Goal: Task Accomplishment & Management: Complete application form

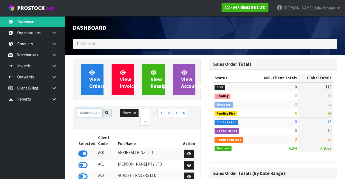
click at [89, 111] on input "text" at bounding box center [89, 113] width 25 height 8
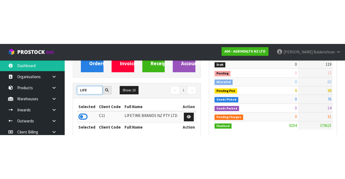
scroll to position [67, 0]
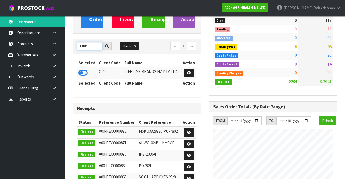
type input "LIFE"
click at [82, 71] on icon at bounding box center [82, 73] width 9 height 8
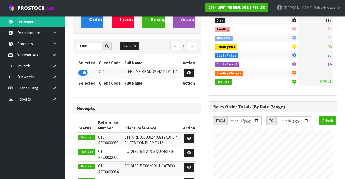
scroll to position [481, 136]
click at [51, 56] on link at bounding box center [55, 54] width 17 height 11
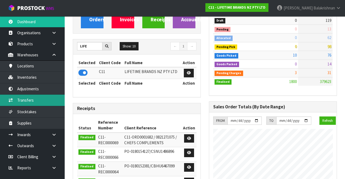
click at [21, 101] on link "Transfers" at bounding box center [32, 100] width 65 height 11
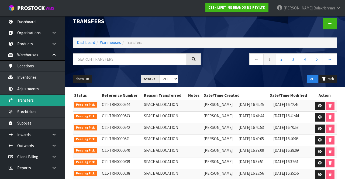
scroll to position [4, 0]
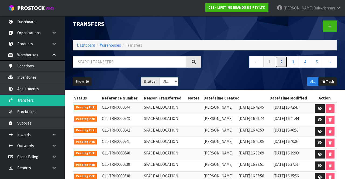
click at [284, 62] on link "2" at bounding box center [281, 62] width 12 height 12
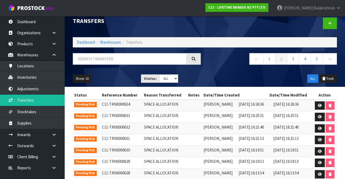
scroll to position [6, 0]
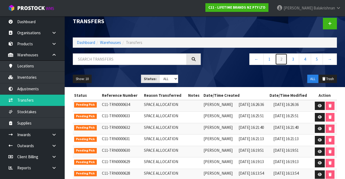
click at [283, 59] on link "2" at bounding box center [281, 59] width 12 height 12
click at [270, 61] on link "1" at bounding box center [269, 59] width 12 height 12
click at [279, 61] on link "2" at bounding box center [281, 59] width 12 height 12
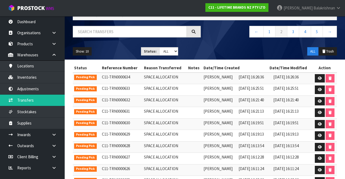
scroll to position [0, 0]
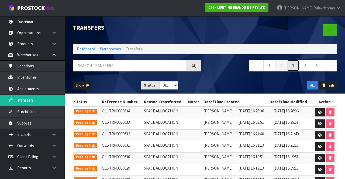
click at [298, 67] on link "3" at bounding box center [293, 66] width 12 height 12
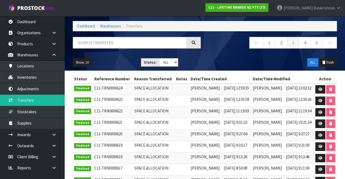
scroll to position [24, 0]
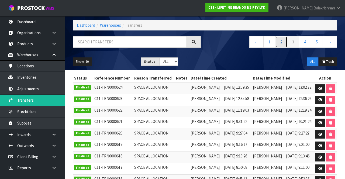
click at [285, 43] on link "2" at bounding box center [281, 42] width 12 height 12
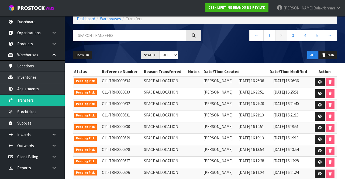
scroll to position [57, 0]
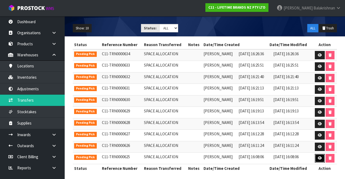
click at [317, 157] on link at bounding box center [320, 158] width 10 height 9
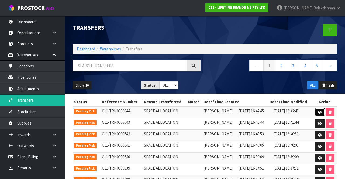
click at [317, 115] on link at bounding box center [320, 112] width 10 height 9
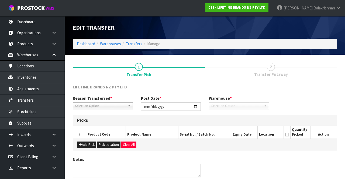
type input "[DATE]"
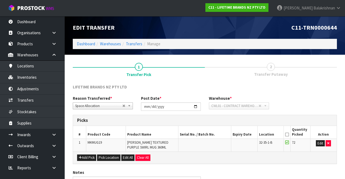
scroll to position [34, 0]
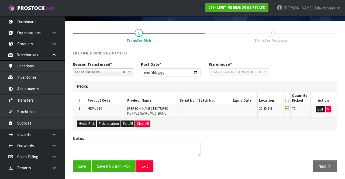
click at [288, 101] on icon at bounding box center [287, 101] width 4 height 0
click at [120, 165] on button "Save & Confirm Pick" at bounding box center [114, 166] width 44 height 12
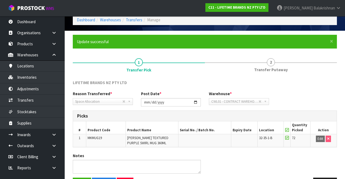
scroll to position [42, 0]
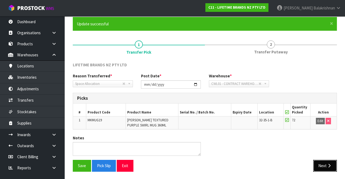
click at [331, 167] on icon "button" at bounding box center [329, 166] width 5 height 4
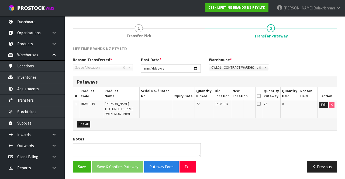
scroll to position [58, 0]
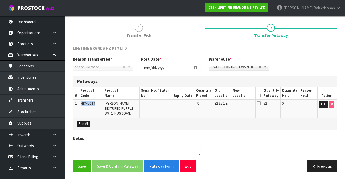
copy span "MKMUG19"
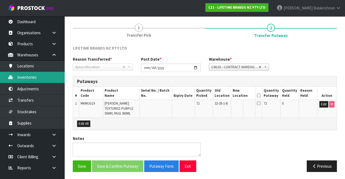
click at [37, 82] on link "Inventories" at bounding box center [32, 77] width 65 height 11
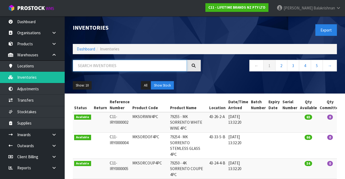
click at [141, 67] on input "text" at bounding box center [130, 66] width 114 height 12
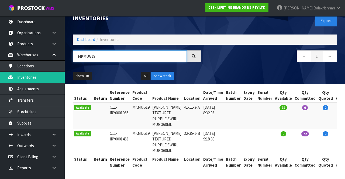
scroll to position [32, 0]
type input "MKMUG19"
copy td "MKMUG19"
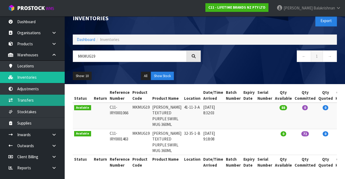
click at [43, 100] on link "Transfers" at bounding box center [32, 100] width 65 height 11
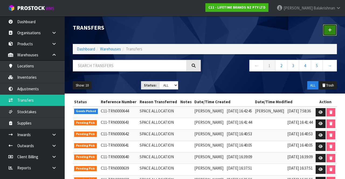
click at [330, 33] on link at bounding box center [330, 30] width 14 height 12
click at [319, 112] on link at bounding box center [321, 112] width 10 height 9
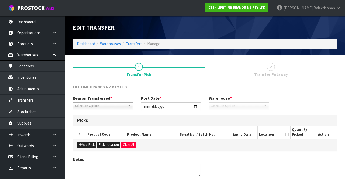
type input "[DATE]"
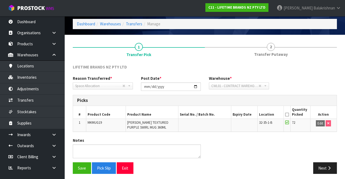
scroll to position [22, 0]
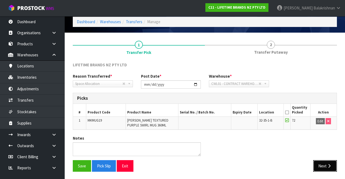
click at [322, 163] on button "Next" at bounding box center [325, 166] width 24 height 12
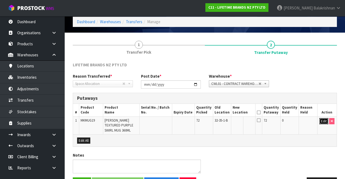
click at [323, 122] on button "Edit" at bounding box center [323, 121] width 9 height 6
click at [247, 121] on input "text" at bounding box center [240, 121] width 15 height 7
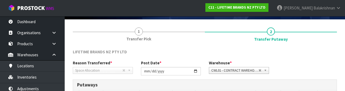
scroll to position [94, 0]
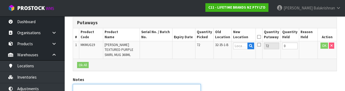
click at [162, 89] on textarea at bounding box center [137, 91] width 128 height 14
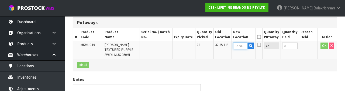
click at [244, 45] on input "text" at bounding box center [240, 46] width 15 height 7
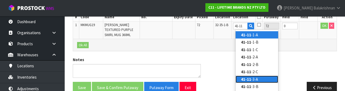
click at [259, 80] on link "41-11 -3-A" at bounding box center [257, 79] width 43 height 7
type input "41-11-3-A"
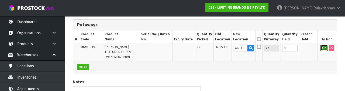
click at [323, 49] on button "OK" at bounding box center [324, 48] width 8 height 6
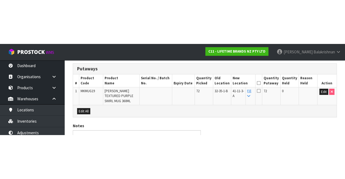
scroll to position [39, 0]
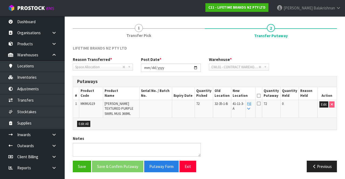
click at [261, 96] on icon at bounding box center [259, 96] width 4 height 0
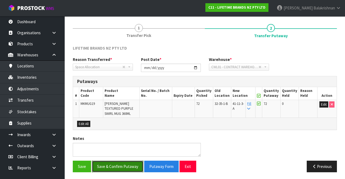
click at [127, 163] on button "Save & Confirm Putaway" at bounding box center [117, 167] width 51 height 12
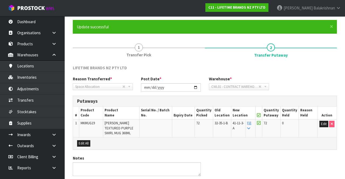
scroll to position [0, 0]
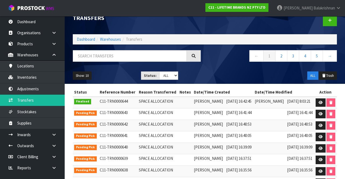
scroll to position [10, 0]
click at [320, 112] on icon at bounding box center [321, 114] width 4 height 4
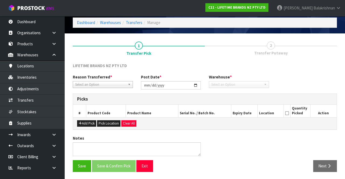
type input "[DATE]"
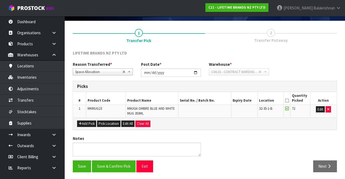
click at [288, 101] on icon at bounding box center [287, 101] width 4 height 0
click at [112, 166] on button "Save & Confirm Pick" at bounding box center [114, 166] width 44 height 12
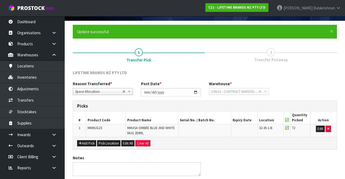
scroll to position [0, 0]
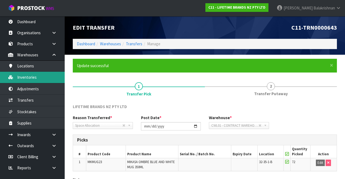
click at [39, 78] on link "Inventories" at bounding box center [32, 77] width 65 height 11
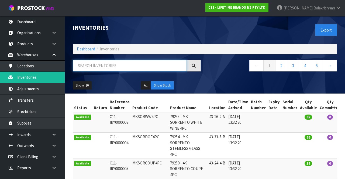
click at [133, 67] on input "text" at bounding box center [130, 66] width 114 height 12
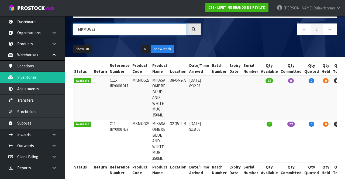
scroll to position [32, 0]
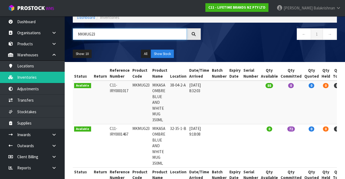
type input "MKMUG23"
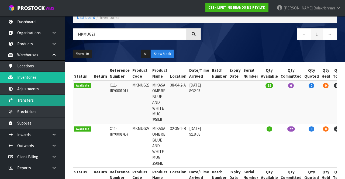
click at [14, 99] on link "Transfers" at bounding box center [32, 100] width 65 height 11
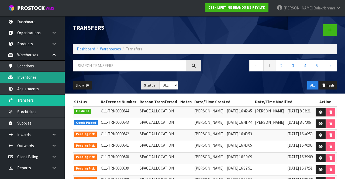
click at [15, 78] on link "Inventories" at bounding box center [32, 77] width 65 height 11
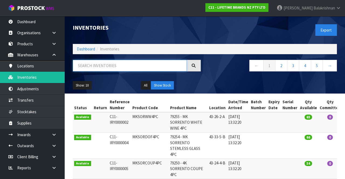
paste input "MKMUG23"
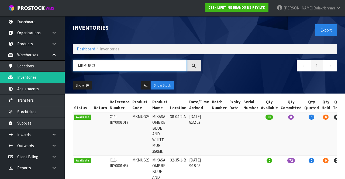
type input "MKMUG23"
copy td "38-04-2-A"
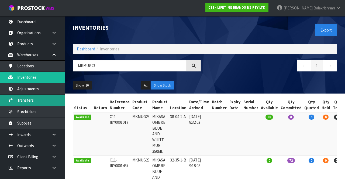
click at [39, 97] on link "Transfers" at bounding box center [32, 100] width 65 height 11
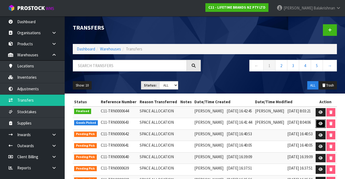
click at [322, 120] on link at bounding box center [321, 123] width 10 height 9
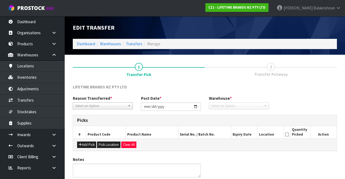
type input "[DATE]"
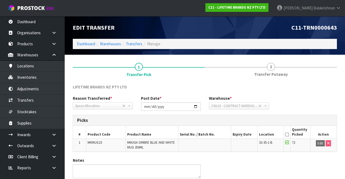
scroll to position [22, 0]
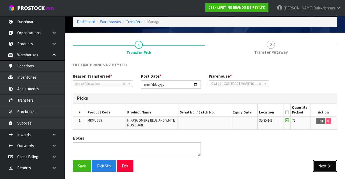
click at [321, 160] on button "Next" at bounding box center [325, 166] width 24 height 12
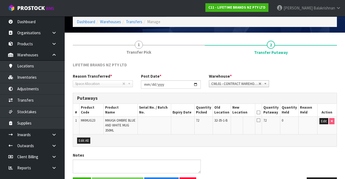
scroll to position [39, 0]
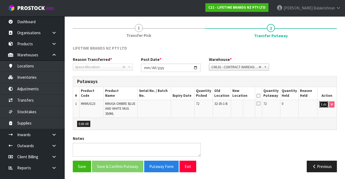
click at [320, 102] on button "Edit" at bounding box center [323, 104] width 9 height 6
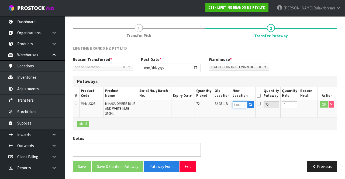
click at [243, 102] on input "text" at bounding box center [240, 104] width 15 height 7
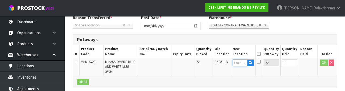
scroll to position [94, 0]
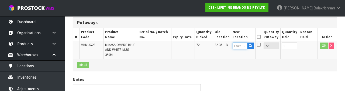
type input "38-04-2-A"
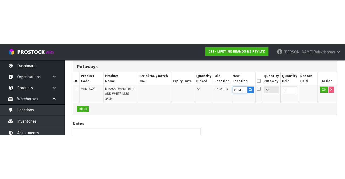
scroll to position [39, 0]
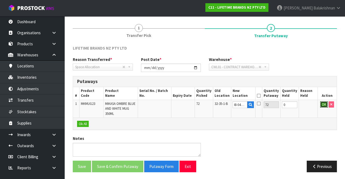
click at [323, 105] on button "OK" at bounding box center [324, 104] width 8 height 6
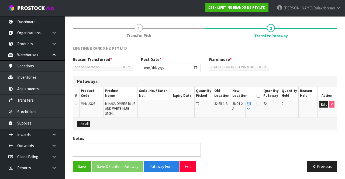
click at [260, 96] on icon at bounding box center [259, 96] width 4 height 0
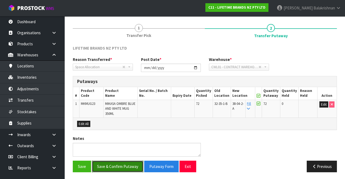
click at [125, 164] on button "Save & Confirm Putaway" at bounding box center [117, 167] width 51 height 12
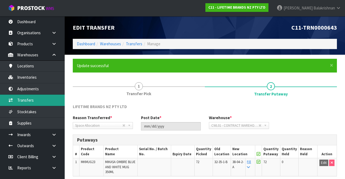
click at [37, 99] on link "Transfers" at bounding box center [32, 100] width 65 height 11
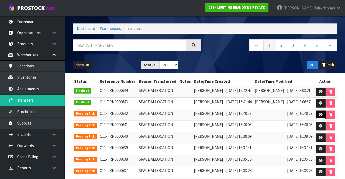
click at [317, 113] on link at bounding box center [321, 114] width 10 height 9
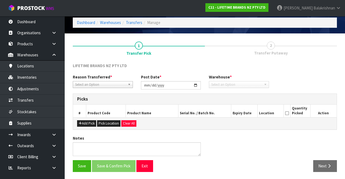
type input "[DATE]"
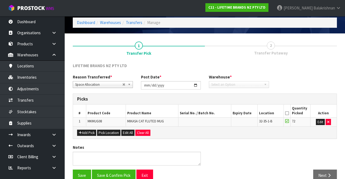
scroll to position [30, 0]
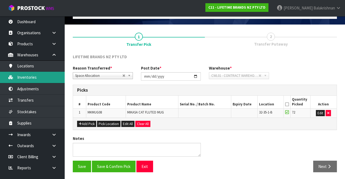
click at [38, 78] on link "Inventories" at bounding box center [32, 77] width 65 height 11
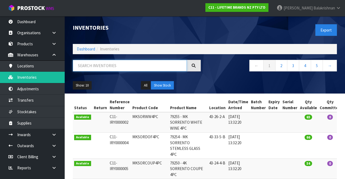
click at [122, 65] on input "text" at bounding box center [130, 66] width 114 height 12
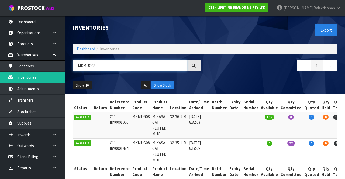
type input "MKMUG08"
copy td "MKMUG08"
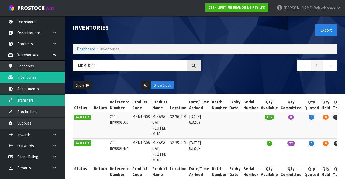
click at [39, 100] on link "Transfers" at bounding box center [32, 100] width 65 height 11
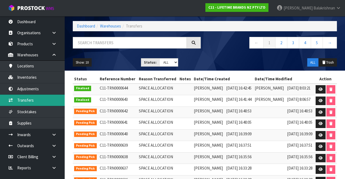
scroll to position [24, 0]
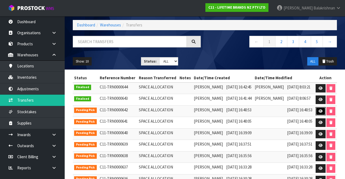
click at [320, 111] on icon at bounding box center [321, 111] width 4 height 4
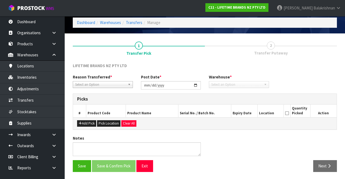
type input "[DATE]"
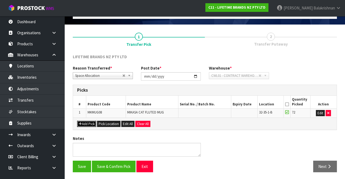
click at [87, 123] on button "Add Pick" at bounding box center [86, 124] width 19 height 6
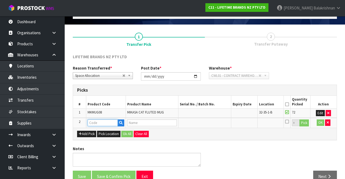
click at [101, 122] on input "text" at bounding box center [103, 122] width 30 height 7
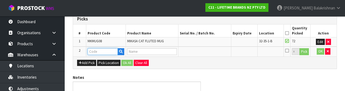
scroll to position [104, 0]
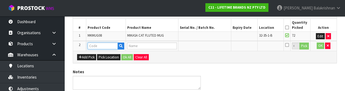
type input "MKMUG08"
type input "MIKASA CAT FLUTED MUG"
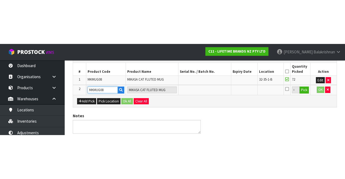
scroll to position [40, 0]
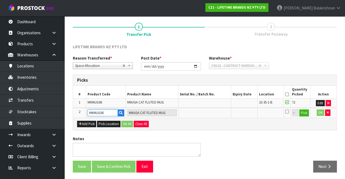
type input "MKMUG08"
click at [304, 115] on button "Pick" at bounding box center [303, 112] width 9 height 7
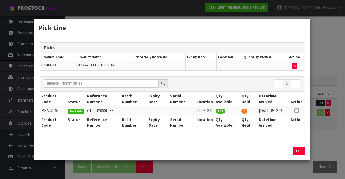
click at [296, 110] on icon at bounding box center [296, 110] width 4 height 0
click at [283, 152] on button "Assign Pick" at bounding box center [280, 151] width 22 height 8
type input "108"
click at [302, 153] on button "Exit" at bounding box center [298, 151] width 11 height 8
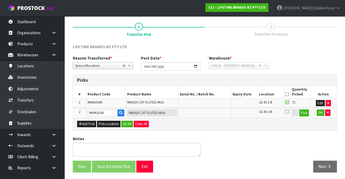
click at [287, 94] on icon at bounding box center [287, 94] width 4 height 0
click at [129, 121] on button "Ok All" at bounding box center [127, 124] width 12 height 6
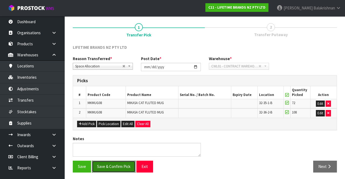
click at [119, 165] on button "Save & Confirm Pick" at bounding box center [114, 167] width 44 height 12
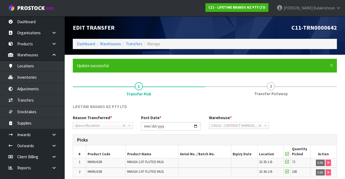
scroll to position [47, 0]
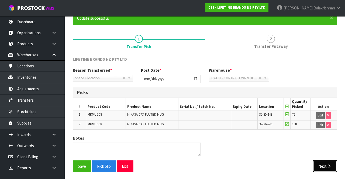
click at [326, 162] on button "Next" at bounding box center [325, 166] width 24 height 12
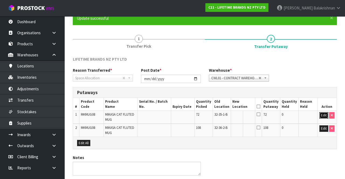
click at [321, 112] on button "Edit" at bounding box center [323, 115] width 9 height 6
click at [244, 113] on input "text" at bounding box center [239, 115] width 15 height 7
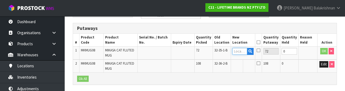
scroll to position [114, 0]
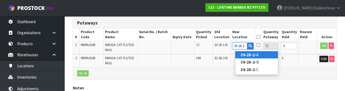
type input "39-28-2-A"
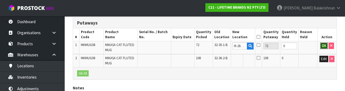
click at [323, 45] on button "OK" at bounding box center [324, 46] width 8 height 6
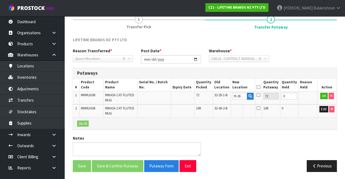
scroll to position [0, 0]
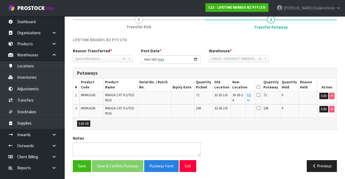
click at [250, 99] on icon at bounding box center [248, 101] width 3 height 4
click at [260, 87] on icon at bounding box center [259, 87] width 4 height 0
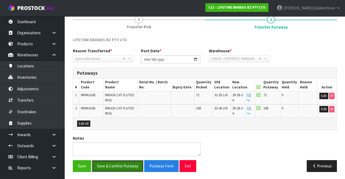
click at [130, 164] on button "Save & Confirm Putaway" at bounding box center [117, 166] width 51 height 12
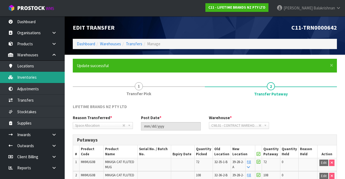
click at [16, 77] on link "Inventories" at bounding box center [32, 77] width 65 height 11
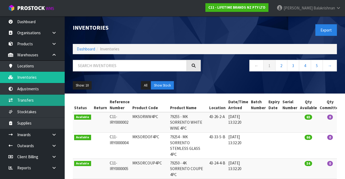
click at [32, 98] on link "Transfers" at bounding box center [32, 100] width 65 height 11
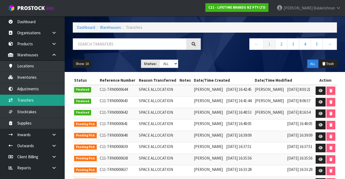
scroll to position [30, 0]
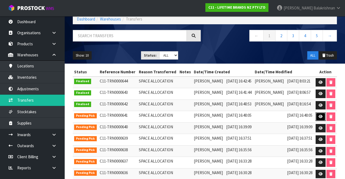
click at [319, 118] on link at bounding box center [321, 116] width 10 height 9
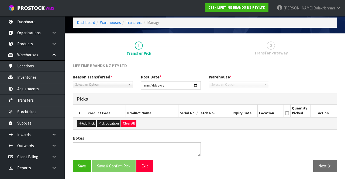
type input "[DATE]"
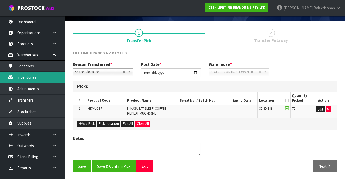
click at [36, 77] on link "Inventories" at bounding box center [32, 77] width 65 height 11
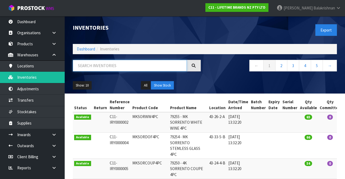
click at [144, 67] on input "text" at bounding box center [130, 66] width 114 height 12
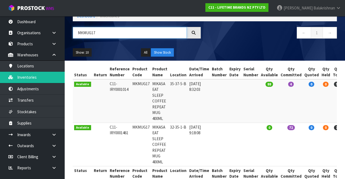
scroll to position [35, 0]
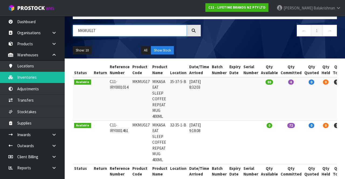
type input "MKMUG17"
copy td "MKMUG17"
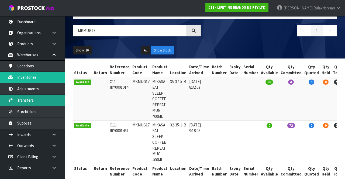
click at [15, 100] on link "Transfers" at bounding box center [32, 100] width 65 height 11
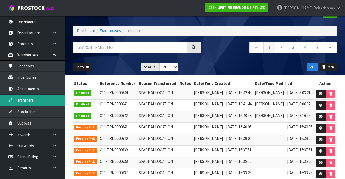
scroll to position [20, 0]
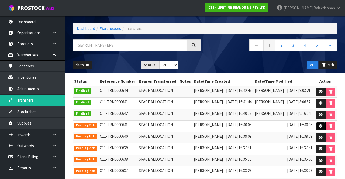
click at [320, 125] on icon at bounding box center [321, 126] width 4 height 4
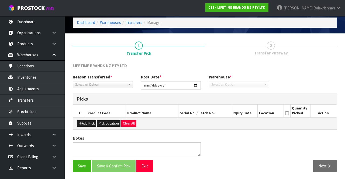
type input "[DATE]"
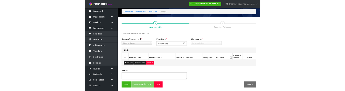
scroll to position [34, 0]
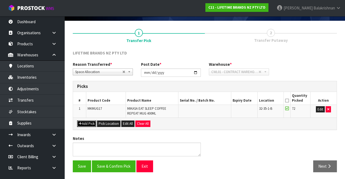
click at [86, 123] on button "Add Pick" at bounding box center [86, 123] width 19 height 6
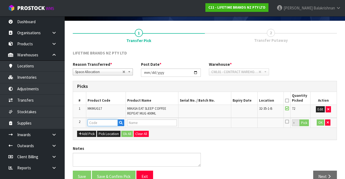
click at [98, 123] on input "text" at bounding box center [103, 122] width 30 height 7
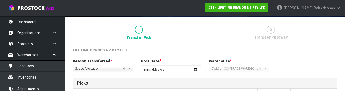
scroll to position [108, 0]
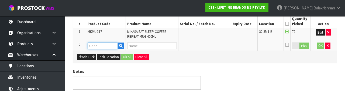
type input "MKMUG17"
type input "MIKASA EAT SLEEP COFFEE REPEAT MUG 400ML"
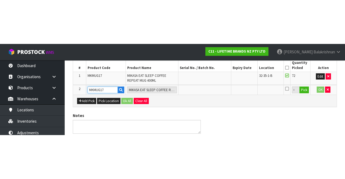
scroll to position [44, 0]
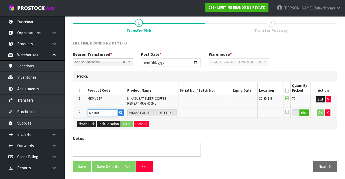
type input "MKMUG17"
click at [305, 112] on button "Pick" at bounding box center [303, 112] width 9 height 7
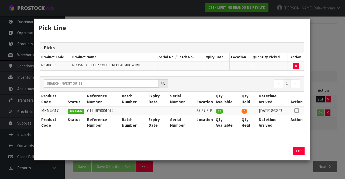
click at [295, 110] on icon at bounding box center [296, 110] width 4 height 0
click at [283, 153] on button "Assign Pick" at bounding box center [280, 151] width 22 height 8
type input "88"
click at [301, 153] on button "Exit" at bounding box center [298, 151] width 11 height 8
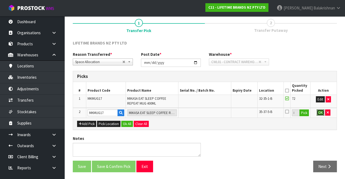
click at [323, 112] on button "OK" at bounding box center [321, 112] width 8 height 6
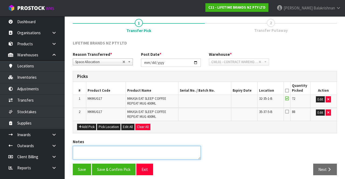
click at [148, 147] on textarea at bounding box center [137, 153] width 128 height 14
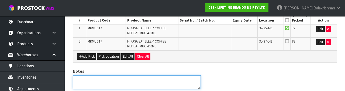
scroll to position [107, 0]
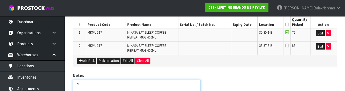
type textarea "P"
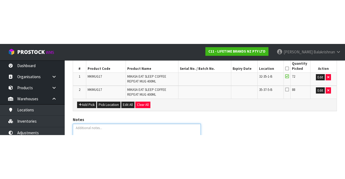
scroll to position [47, 0]
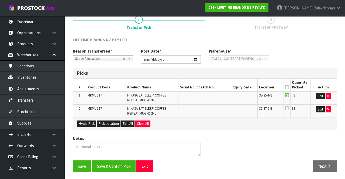
click at [291, 140] on div "Notes" at bounding box center [205, 148] width 272 height 25
click at [287, 87] on icon at bounding box center [287, 87] width 4 height 0
click at [121, 166] on button "Save & Confirm Pick" at bounding box center [114, 166] width 44 height 12
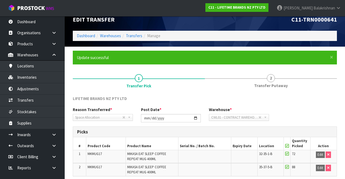
scroll to position [55, 0]
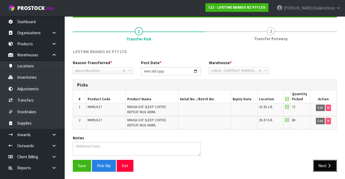
click at [327, 164] on icon "button" at bounding box center [329, 166] width 5 height 4
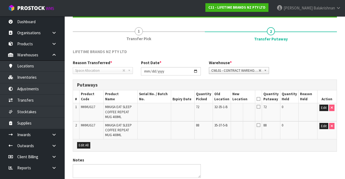
scroll to position [77, 0]
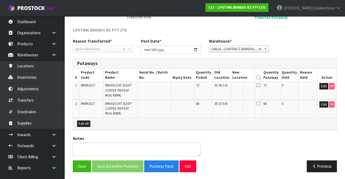
click at [260, 77] on icon at bounding box center [259, 77] width 4 height 0
click at [105, 47] on span "Space Allocation" at bounding box center [98, 49] width 47 height 6
click at [260, 77] on icon at bounding box center [259, 77] width 4 height 0
click at [260, 85] on icon at bounding box center [259, 85] width 4 height 4
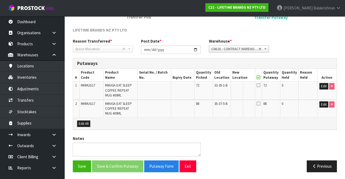
click at [267, 87] on span "72" at bounding box center [264, 85] width 3 height 5
click at [260, 86] on icon at bounding box center [259, 85] width 4 height 4
click at [260, 105] on icon at bounding box center [259, 103] width 4 height 4
click at [255, 88] on td at bounding box center [249, 91] width 12 height 18
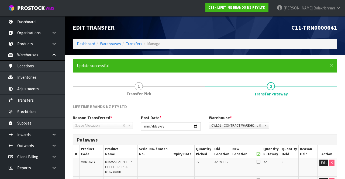
click at [144, 84] on link "1 Transfer Pick" at bounding box center [139, 88] width 132 height 21
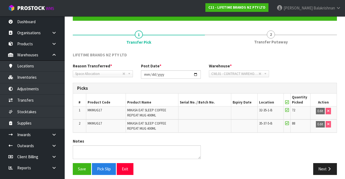
scroll to position [51, 0]
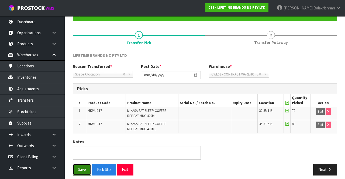
click at [88, 164] on button "Save" at bounding box center [82, 170] width 18 height 12
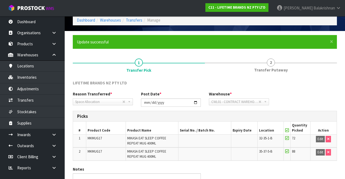
scroll to position [55, 0]
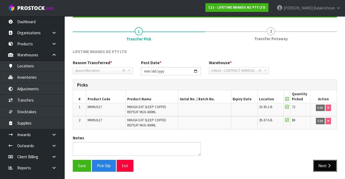
click at [324, 160] on button "Next" at bounding box center [325, 166] width 24 height 12
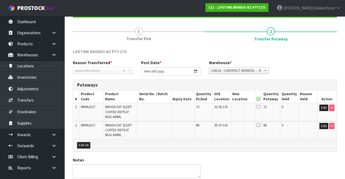
click at [260, 105] on icon at bounding box center [259, 107] width 4 height 4
click at [260, 99] on icon at bounding box center [259, 99] width 4 height 0
click at [260, 105] on icon at bounding box center [259, 107] width 4 height 4
click at [260, 123] on icon at bounding box center [259, 125] width 4 height 4
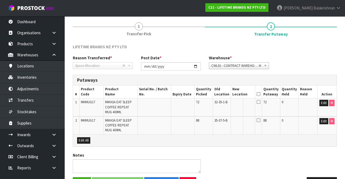
scroll to position [59, 0]
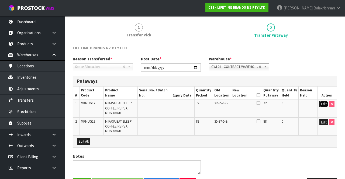
click at [324, 102] on button "Edit" at bounding box center [323, 104] width 9 height 6
click at [242, 102] on input "text" at bounding box center [239, 104] width 15 height 7
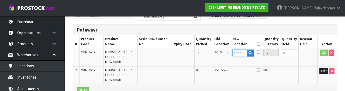
scroll to position [114, 0]
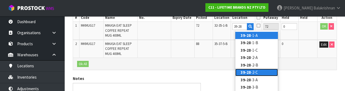
click at [258, 73] on link "39-28 -2-C" at bounding box center [256, 72] width 43 height 7
type input "39-28-2-C"
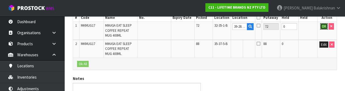
click at [324, 26] on button "OK" at bounding box center [324, 26] width 8 height 6
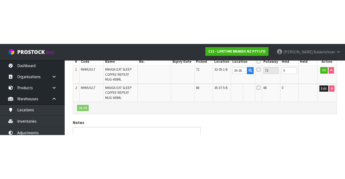
scroll to position [77, 0]
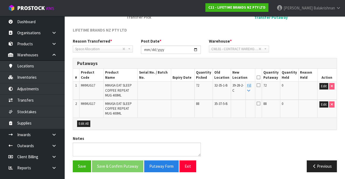
click at [251, 87] on link "Fill" at bounding box center [249, 87] width 4 height 9
click at [267, 76] on th "Quantity Putaway" at bounding box center [271, 75] width 18 height 13
click at [260, 77] on icon at bounding box center [259, 77] width 4 height 0
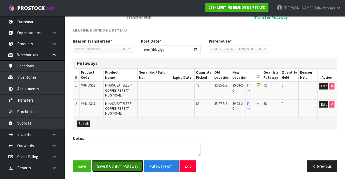
click at [123, 168] on button "Save & Confirm Putaway" at bounding box center [117, 166] width 51 height 12
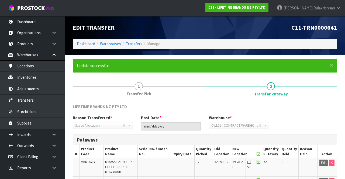
scroll to position [65, 0]
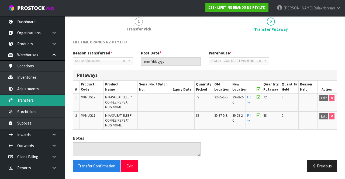
click at [32, 100] on link "Transfers" at bounding box center [32, 100] width 65 height 11
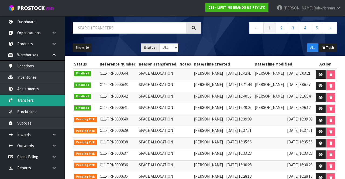
scroll to position [57, 0]
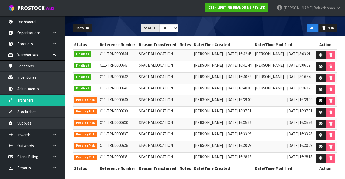
click at [319, 101] on link at bounding box center [321, 101] width 10 height 9
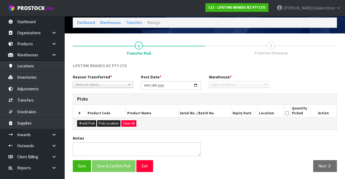
type input "[DATE]"
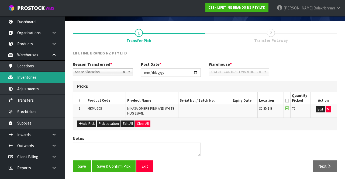
click at [38, 78] on link "Inventories" at bounding box center [32, 77] width 65 height 11
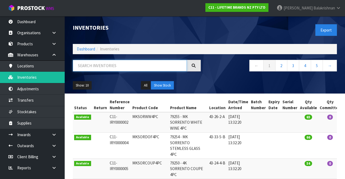
click at [130, 67] on input "text" at bounding box center [130, 66] width 114 height 12
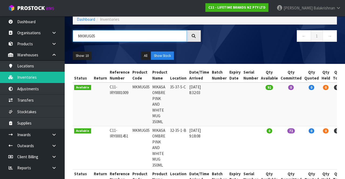
scroll to position [0, 11]
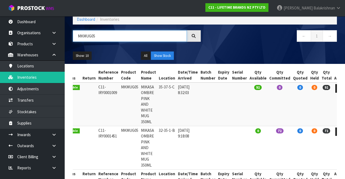
type input "MKMUG05"
copy td "MKMUG05"
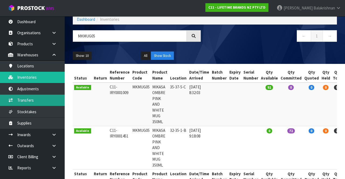
click at [35, 101] on link "Transfers" at bounding box center [32, 100] width 65 height 11
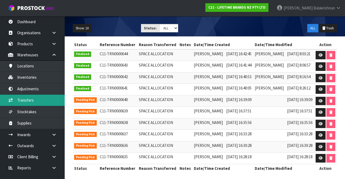
scroll to position [56, 0]
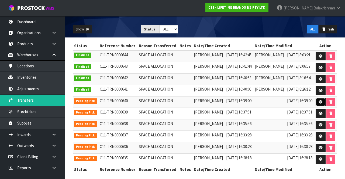
click at [319, 101] on link at bounding box center [321, 102] width 10 height 9
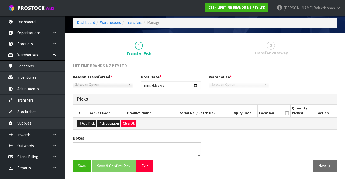
type input "[DATE]"
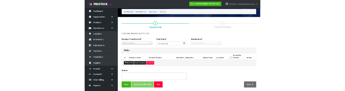
scroll to position [34, 0]
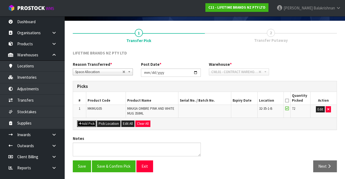
click at [88, 120] on button "Add Pick" at bounding box center [86, 123] width 19 height 6
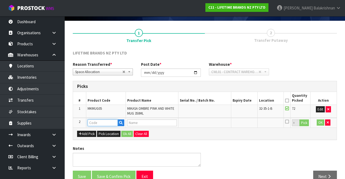
click at [104, 120] on input "text" at bounding box center [103, 122] width 30 height 7
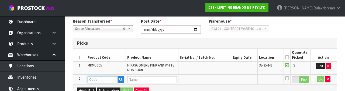
scroll to position [108, 0]
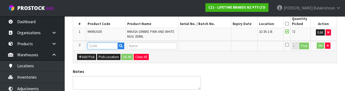
type input "MKMUG05"
type input "MIKASA OMBRE PINK AND WHITE MUG 350ML"
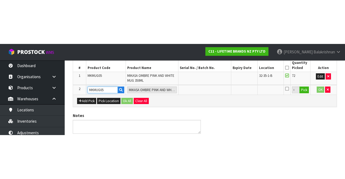
scroll to position [44, 0]
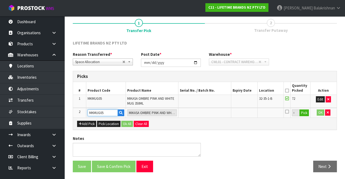
type input "MKMUG05"
click at [306, 112] on button "Pick" at bounding box center [303, 112] width 9 height 7
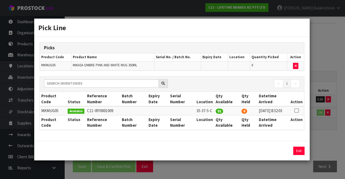
click at [299, 106] on td at bounding box center [296, 110] width 15 height 9
click at [296, 110] on icon at bounding box center [296, 110] width 4 height 0
click at [282, 152] on button "Assign Pick" at bounding box center [280, 151] width 22 height 8
type input "92"
click at [297, 155] on button "Exit" at bounding box center [298, 151] width 11 height 8
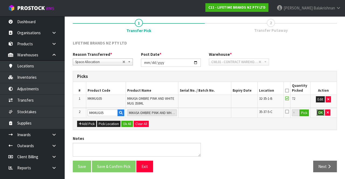
click at [320, 112] on button "OK" at bounding box center [321, 112] width 8 height 6
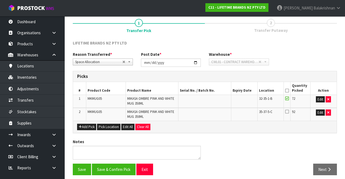
click at [288, 91] on icon at bounding box center [287, 91] width 4 height 0
click at [121, 172] on button "Save & Confirm Pick" at bounding box center [114, 170] width 44 height 12
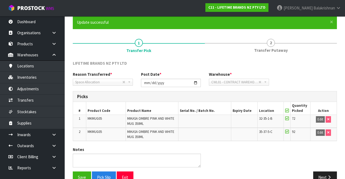
scroll to position [55, 0]
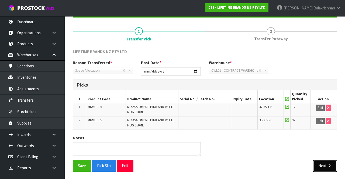
click at [326, 163] on button "Next" at bounding box center [325, 166] width 24 height 12
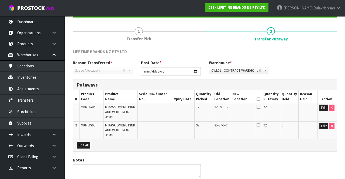
click at [260, 99] on icon at bounding box center [259, 99] width 4 height 0
click at [322, 108] on button "Edit" at bounding box center [323, 108] width 9 height 6
click at [244, 109] on input "text" at bounding box center [239, 108] width 15 height 7
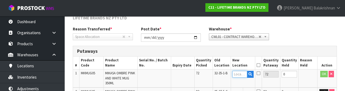
scroll to position [114, 0]
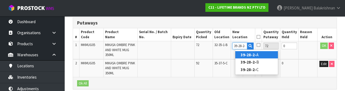
type input "39-28-2-C"
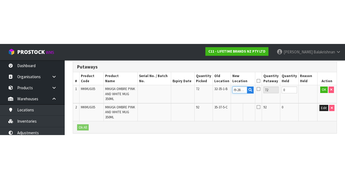
scroll to position [77, 0]
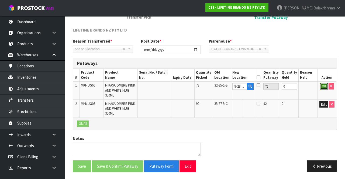
click at [321, 88] on button "OK" at bounding box center [324, 86] width 8 height 6
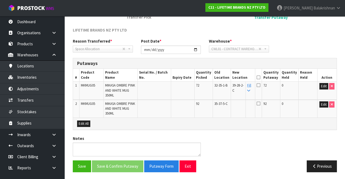
click at [250, 85] on link "Fill" at bounding box center [249, 87] width 4 height 9
click at [260, 77] on icon at bounding box center [259, 77] width 4 height 0
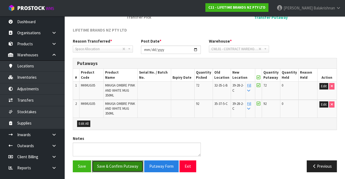
click at [130, 162] on button "Save & Confirm Putaway" at bounding box center [117, 166] width 51 height 12
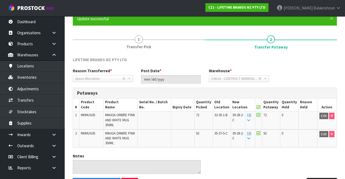
scroll to position [65, 0]
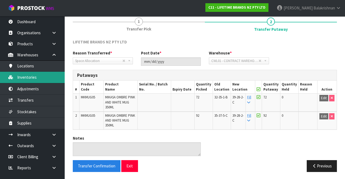
click at [37, 79] on link "Inventories" at bounding box center [32, 77] width 65 height 11
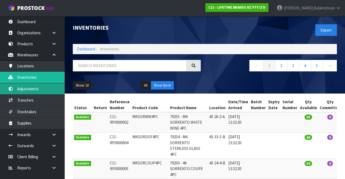
click at [42, 87] on link "Adjustments" at bounding box center [32, 88] width 65 height 11
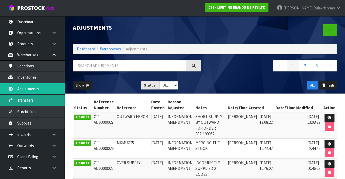
click at [38, 100] on link "Transfers" at bounding box center [32, 100] width 65 height 11
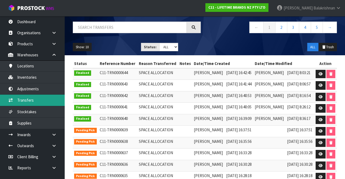
scroll to position [57, 0]
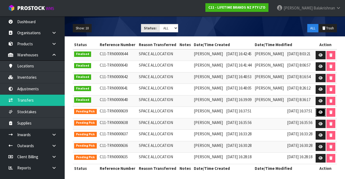
click at [320, 108] on link at bounding box center [321, 112] width 10 height 9
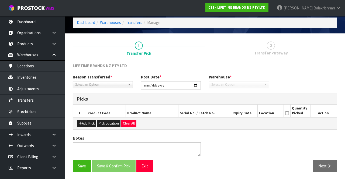
type input "[DATE]"
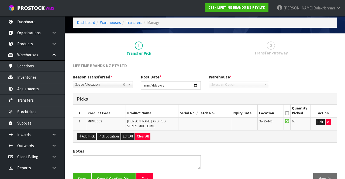
scroll to position [34, 0]
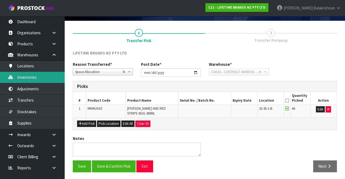
click at [33, 77] on link "Inventories" at bounding box center [32, 77] width 65 height 11
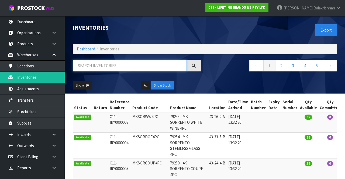
click at [117, 67] on input "text" at bounding box center [130, 66] width 114 height 12
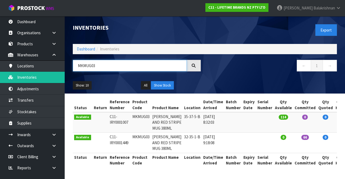
scroll to position [44, 0]
type input "MKMUG03"
click at [202, 112] on td "[DATE] 8:32:03" at bounding box center [213, 122] width 23 height 20
click at [242, 112] on td at bounding box center [249, 122] width 14 height 20
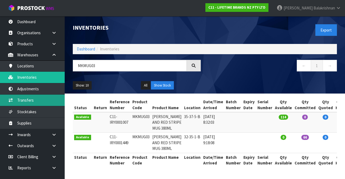
click at [43, 99] on link "Transfers" at bounding box center [32, 100] width 65 height 11
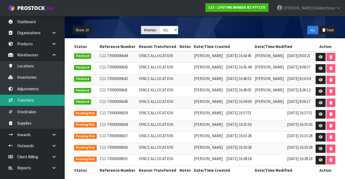
scroll to position [53, 0]
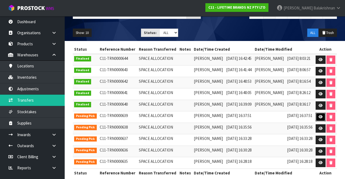
click at [322, 115] on icon at bounding box center [321, 117] width 4 height 4
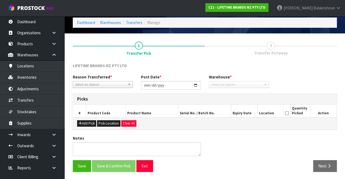
type input "[DATE]"
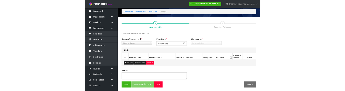
scroll to position [34, 0]
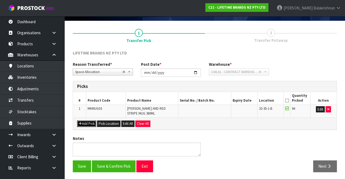
click at [84, 121] on button "Add Pick" at bounding box center [86, 123] width 19 height 6
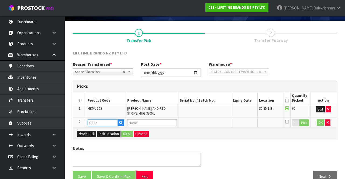
click at [110, 124] on input "text" at bounding box center [103, 122] width 30 height 7
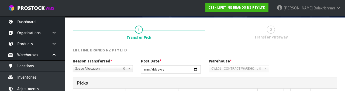
scroll to position [108, 0]
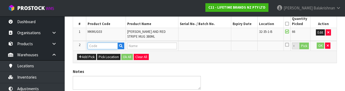
paste input "MKMUG03"
type input "MKMUG03"
type input "[PERSON_NAME] AND RED STRIPE MUG 380ML"
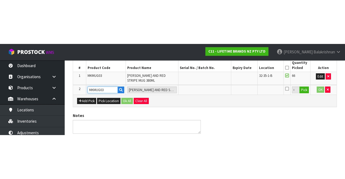
scroll to position [44, 0]
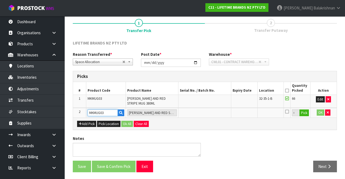
type input "MKMUG03"
click at [305, 111] on button "Pick" at bounding box center [303, 112] width 9 height 7
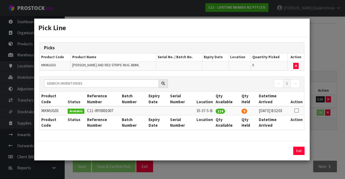
click at [298, 110] on link at bounding box center [296, 110] width 4 height 5
click at [277, 153] on button "Assign Pick" at bounding box center [280, 151] width 22 height 8
type input "114"
click at [299, 148] on button "Exit" at bounding box center [298, 151] width 11 height 8
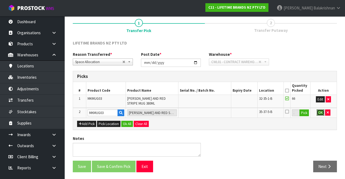
click at [320, 112] on button "OK" at bounding box center [321, 112] width 8 height 6
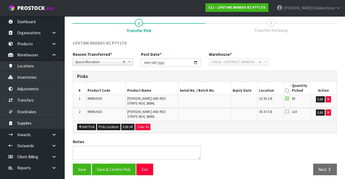
click at [289, 91] on icon at bounding box center [287, 91] width 4 height 0
click at [114, 170] on button "Save & Confirm Pick" at bounding box center [114, 170] width 44 height 12
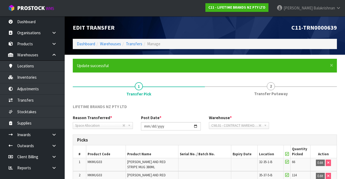
scroll to position [55, 0]
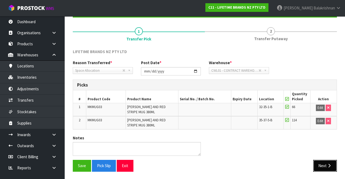
click at [323, 160] on button "Next" at bounding box center [325, 166] width 24 height 12
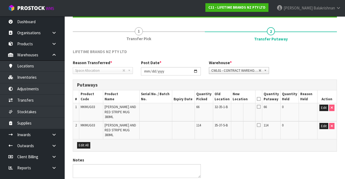
scroll to position [67, 0]
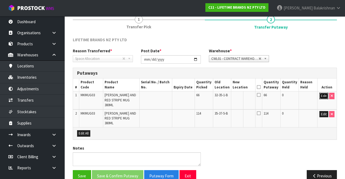
click at [321, 96] on button "Edit" at bounding box center [323, 96] width 9 height 6
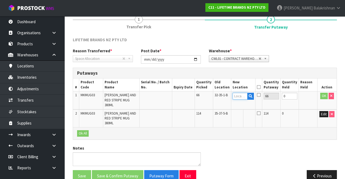
click at [240, 95] on input "text" at bounding box center [240, 96] width 15 height 7
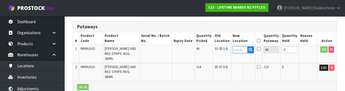
scroll to position [114, 0]
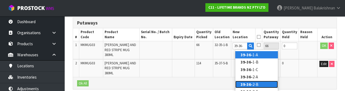
click at [259, 85] on link "39-36- 2-B" at bounding box center [256, 84] width 43 height 7
type input "39-36-2-B"
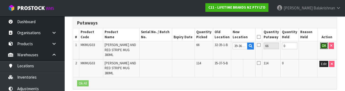
click at [321, 48] on button "OK" at bounding box center [324, 46] width 8 height 6
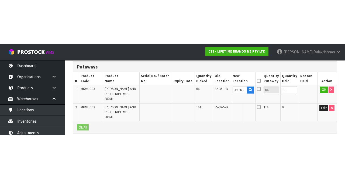
scroll to position [67, 0]
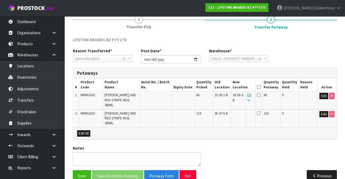
click at [250, 100] on icon at bounding box center [248, 101] width 3 height 4
click at [261, 87] on icon at bounding box center [259, 87] width 4 height 0
click at [124, 170] on button "Save & Confirm Putaway" at bounding box center [117, 176] width 51 height 12
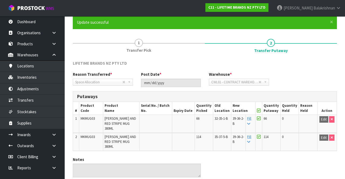
scroll to position [55, 0]
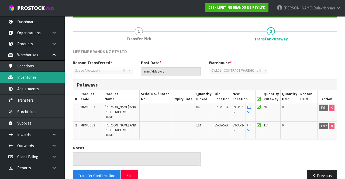
click at [33, 78] on link "Inventories" at bounding box center [32, 77] width 65 height 11
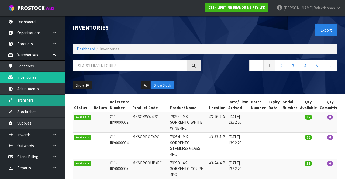
click at [33, 98] on link "Transfers" at bounding box center [32, 100] width 65 height 11
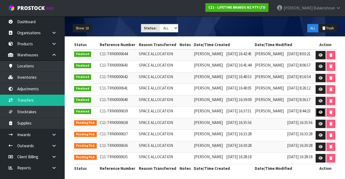
click at [320, 112] on icon at bounding box center [321, 112] width 4 height 4
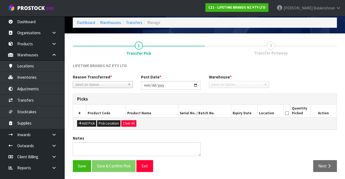
type input "[DATE]"
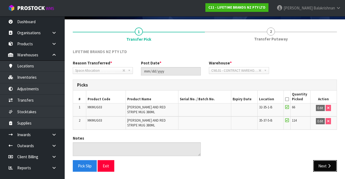
click at [329, 162] on button "Next" at bounding box center [325, 166] width 24 height 12
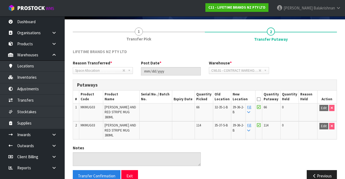
click at [261, 99] on icon at bounding box center [259, 99] width 4 height 0
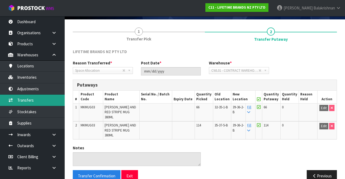
click at [37, 96] on link "Transfers" at bounding box center [32, 100] width 65 height 11
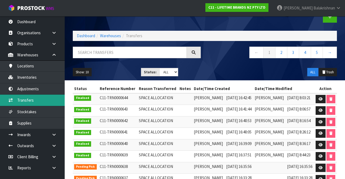
scroll to position [57, 0]
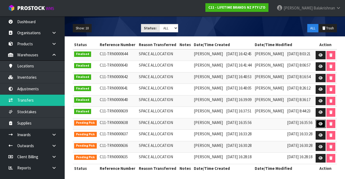
click at [318, 122] on link at bounding box center [321, 124] width 10 height 9
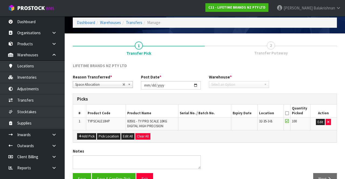
type input "[DATE]"
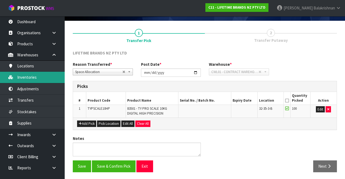
click at [36, 78] on link "Inventories" at bounding box center [32, 77] width 65 height 11
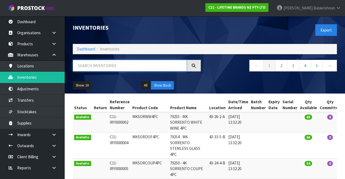
click at [123, 66] on input "text" at bounding box center [130, 66] width 114 height 12
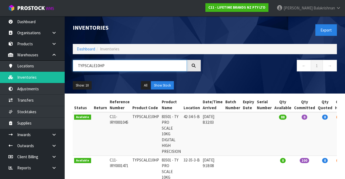
type input "TYPSCALE10HP"
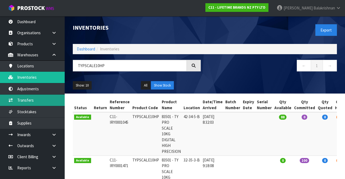
click at [33, 98] on link "Transfers" at bounding box center [32, 100] width 65 height 11
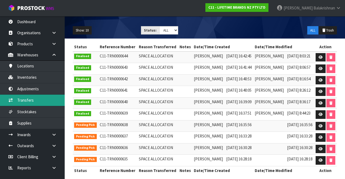
scroll to position [57, 0]
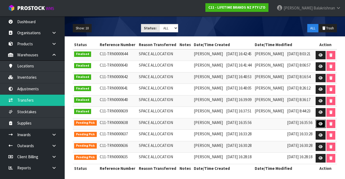
click at [317, 123] on link at bounding box center [321, 124] width 10 height 9
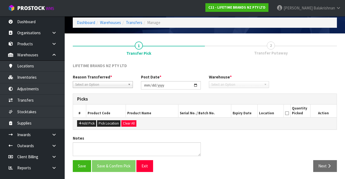
type input "[DATE]"
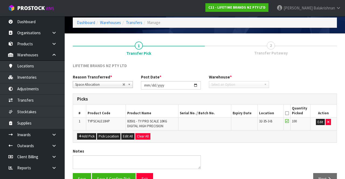
scroll to position [34, 0]
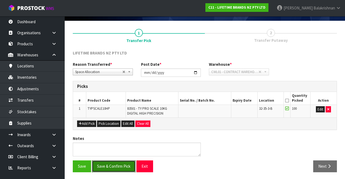
click at [117, 167] on button "Save & Confirm Pick" at bounding box center [114, 166] width 44 height 12
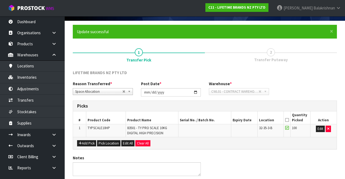
scroll to position [0, 0]
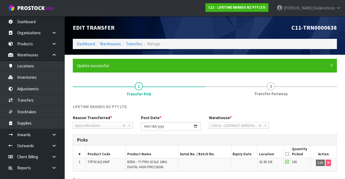
click at [287, 154] on icon at bounding box center [287, 154] width 4 height 0
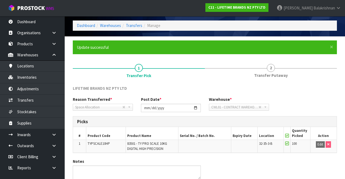
scroll to position [42, 0]
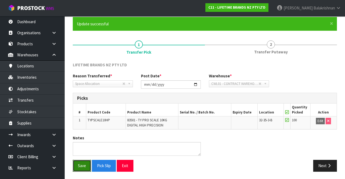
click at [77, 170] on button "Save" at bounding box center [82, 166] width 18 height 12
click at [326, 165] on button "Next" at bounding box center [325, 166] width 24 height 12
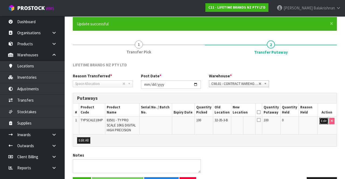
click at [323, 122] on button "Edit" at bounding box center [323, 121] width 9 height 6
click at [246, 120] on input "text" at bounding box center [240, 121] width 15 height 7
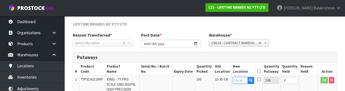
scroll to position [114, 0]
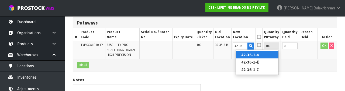
click at [265, 55] on link "42-36-1- A" at bounding box center [257, 54] width 43 height 7
type input "42-36-1-A"
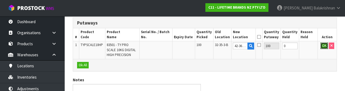
click at [324, 46] on button "OK" at bounding box center [324, 46] width 8 height 6
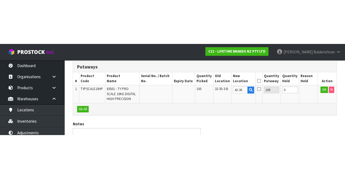
scroll to position [58, 0]
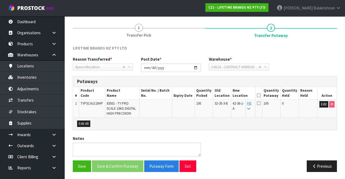
click at [261, 95] on icon at bounding box center [259, 95] width 4 height 0
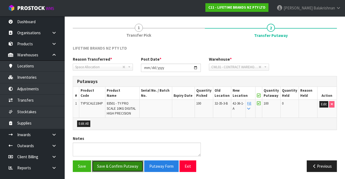
click at [127, 168] on button "Save & Confirm Putaway" at bounding box center [117, 166] width 51 height 12
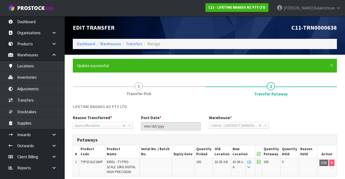
scroll to position [47, 0]
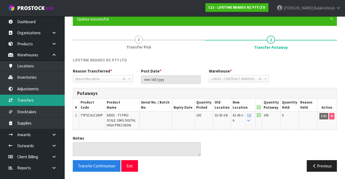
click at [21, 99] on link "Transfers" at bounding box center [32, 100] width 65 height 11
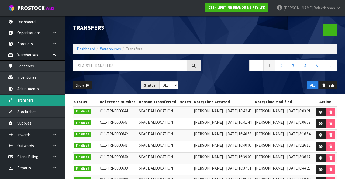
scroll to position [57, 0]
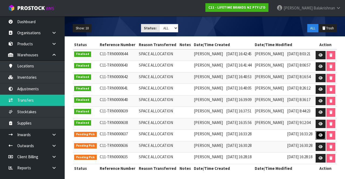
click at [319, 136] on link at bounding box center [321, 135] width 10 height 9
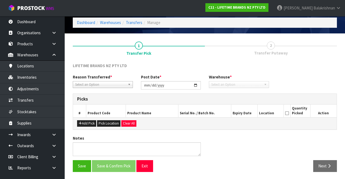
type input "[DATE]"
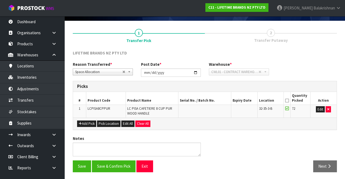
click at [288, 101] on icon at bounding box center [287, 101] width 4 height 0
click at [123, 164] on button "Save & Confirm Pick" at bounding box center [114, 166] width 44 height 12
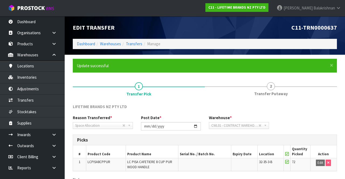
scroll to position [42, 0]
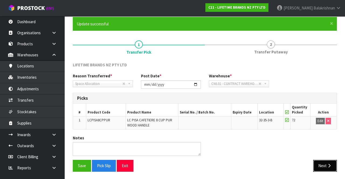
click at [330, 168] on button "Next" at bounding box center [325, 166] width 24 height 12
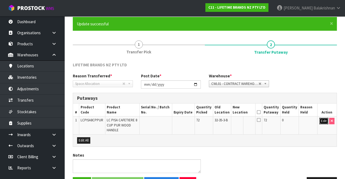
click at [321, 123] on button "Edit" at bounding box center [323, 121] width 9 height 6
click at [247, 120] on input "text" at bounding box center [240, 121] width 15 height 7
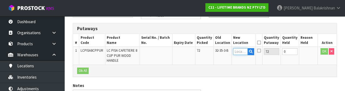
scroll to position [114, 0]
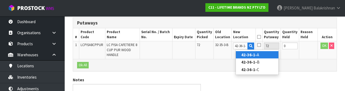
click at [268, 55] on link "42-36-1- A" at bounding box center [257, 54] width 43 height 7
type input "42-36-1-A"
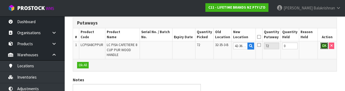
click at [321, 46] on button "OK" at bounding box center [324, 46] width 8 height 6
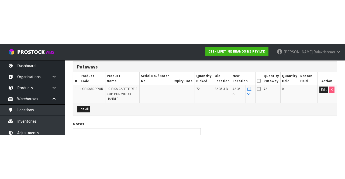
scroll to position [58, 0]
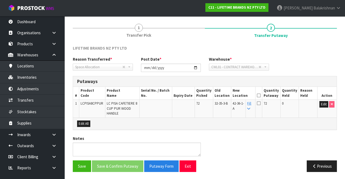
click at [261, 95] on icon at bounding box center [259, 95] width 4 height 0
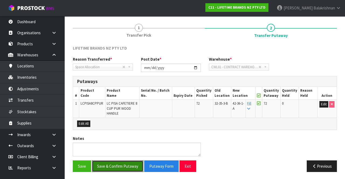
click at [122, 163] on button "Save & Confirm Putaway" at bounding box center [117, 166] width 51 height 12
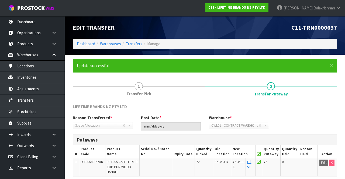
scroll to position [47, 0]
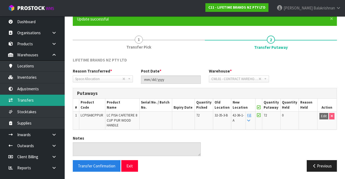
click at [40, 98] on link "Transfers" at bounding box center [32, 100] width 65 height 11
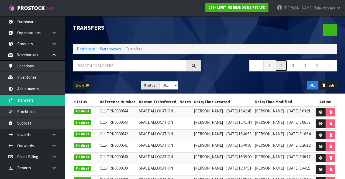
click at [282, 68] on link "2" at bounding box center [281, 66] width 12 height 12
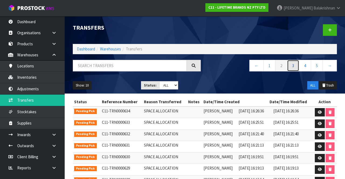
click at [294, 66] on link "3" at bounding box center [293, 66] width 12 height 12
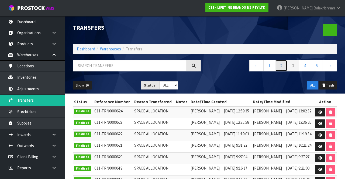
click at [276, 67] on link "2" at bounding box center [281, 66] width 12 height 12
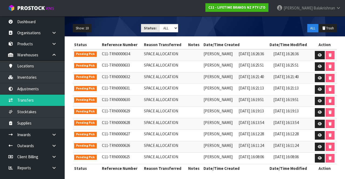
scroll to position [56, 0]
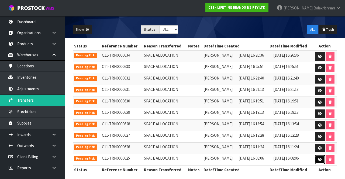
click at [317, 157] on link at bounding box center [320, 159] width 10 height 9
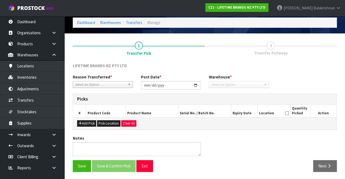
type input "[DATE]"
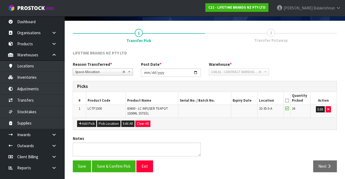
click at [285, 101] on icon at bounding box center [287, 101] width 4 height 0
click at [122, 163] on button "Save & Confirm Pick" at bounding box center [114, 166] width 44 height 12
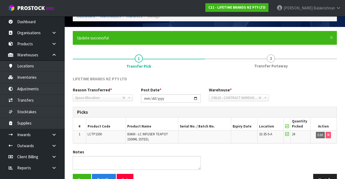
scroll to position [42, 0]
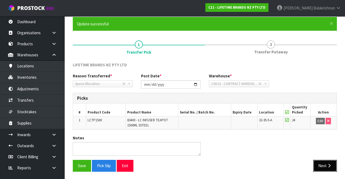
click at [329, 165] on icon "button" at bounding box center [329, 166] width 5 height 4
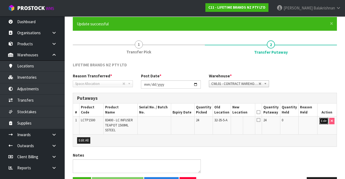
click at [323, 120] on button "Edit" at bounding box center [323, 121] width 9 height 6
click at [251, 118] on button "button" at bounding box center [250, 121] width 7 height 7
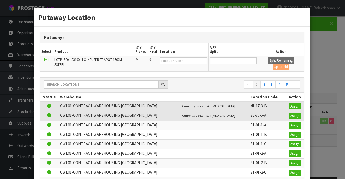
click at [330, 155] on div "Putaway Location Putaways Select Product Qty Picked Qty Held Location Qty Split…" at bounding box center [172, 89] width 345 height 179
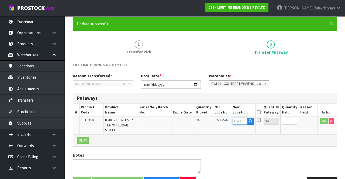
click at [245, 121] on input "text" at bounding box center [240, 121] width 15 height 7
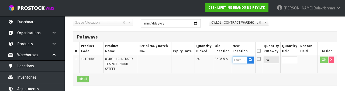
scroll to position [114, 0]
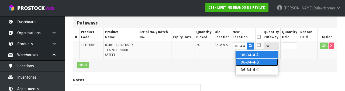
click at [259, 63] on link "36-34-4 -B" at bounding box center [257, 61] width 43 height 7
type input "36-34-4-B"
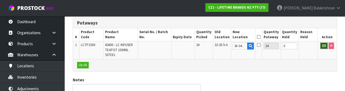
click at [322, 44] on button "OK" at bounding box center [324, 46] width 8 height 6
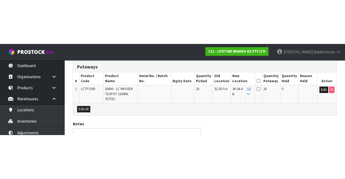
scroll to position [58, 0]
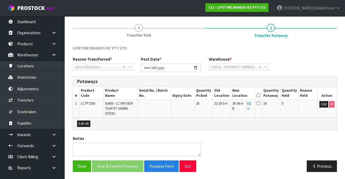
click at [260, 95] on icon at bounding box center [259, 95] width 4 height 0
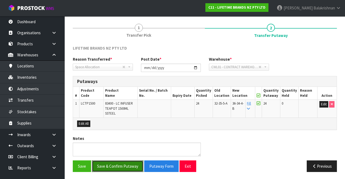
click at [125, 165] on button "Save & Confirm Putaway" at bounding box center [117, 166] width 51 height 12
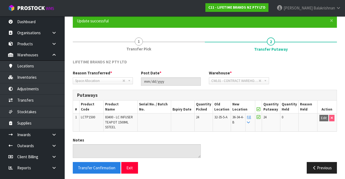
scroll to position [47, 0]
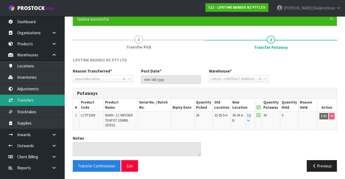
click at [19, 101] on link "Transfers" at bounding box center [32, 100] width 65 height 11
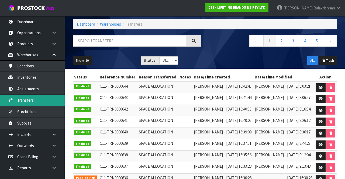
scroll to position [24, 0]
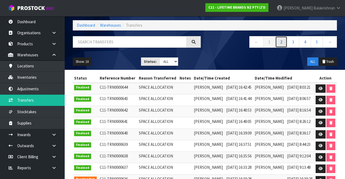
click at [281, 43] on link "2" at bounding box center [281, 42] width 12 height 12
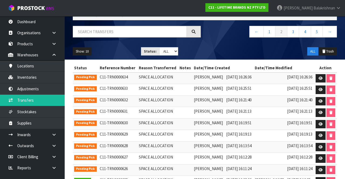
scroll to position [57, 0]
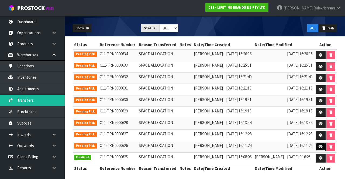
click at [318, 143] on link at bounding box center [321, 147] width 10 height 9
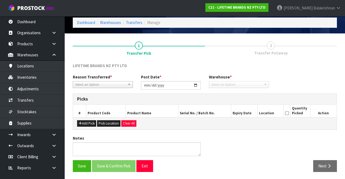
type input "[DATE]"
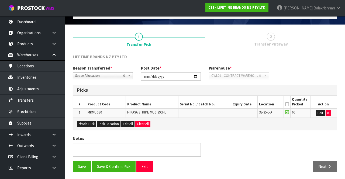
click at [287, 104] on icon at bounding box center [287, 104] width 4 height 0
click at [106, 161] on button "Save & Confirm Pick" at bounding box center [114, 167] width 44 height 12
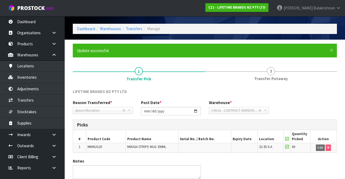
scroll to position [38, 0]
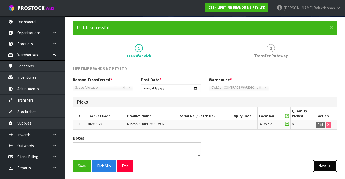
click at [329, 164] on icon "button" at bounding box center [329, 166] width 5 height 4
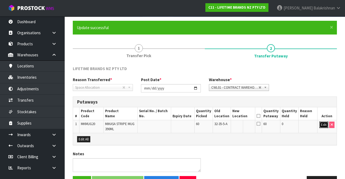
click at [321, 122] on button "Edit" at bounding box center [323, 125] width 9 height 6
click at [240, 125] on input "text" at bounding box center [240, 125] width 15 height 7
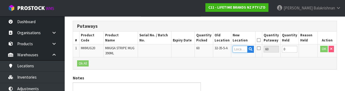
scroll to position [114, 0]
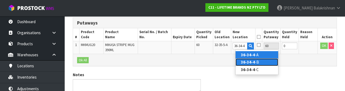
click at [263, 62] on link "36-34-4 -B" at bounding box center [257, 61] width 43 height 7
type input "36-34-4-B"
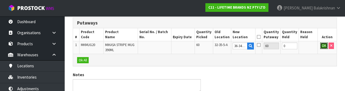
click at [323, 47] on button "OK" at bounding box center [324, 46] width 8 height 6
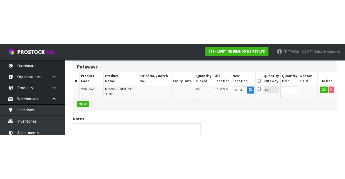
scroll to position [53, 0]
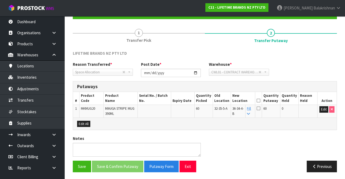
click at [260, 101] on icon at bounding box center [259, 101] width 4 height 0
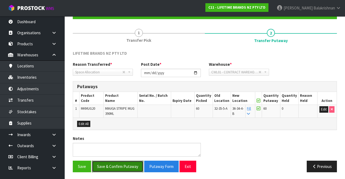
click at [113, 164] on button "Save & Confirm Putaway" at bounding box center [117, 167] width 51 height 12
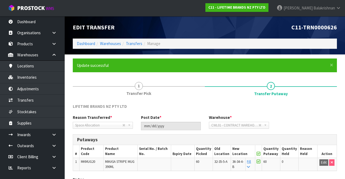
scroll to position [0, 0]
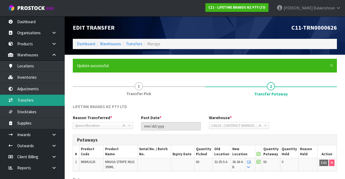
click at [26, 101] on link "Transfers" at bounding box center [32, 100] width 65 height 11
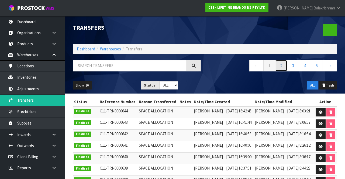
click at [285, 65] on link "2" at bounding box center [281, 66] width 12 height 12
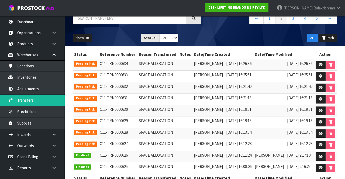
scroll to position [57, 0]
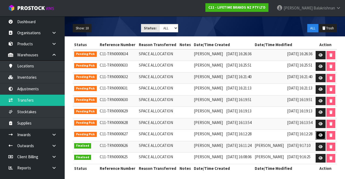
click at [318, 132] on link at bounding box center [321, 135] width 10 height 9
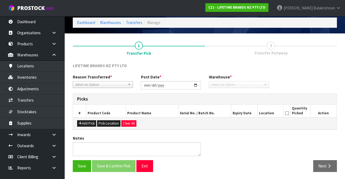
type input "[DATE]"
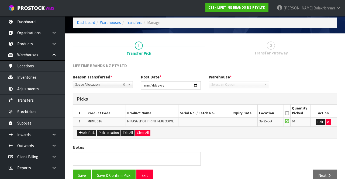
scroll to position [30, 0]
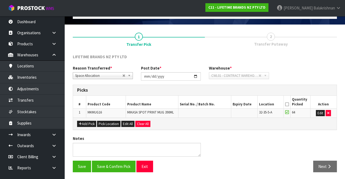
click at [288, 104] on icon at bounding box center [287, 104] width 4 height 0
click at [117, 167] on button "Save & Confirm Pick" at bounding box center [114, 167] width 44 height 12
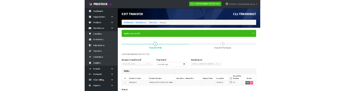
scroll to position [38, 0]
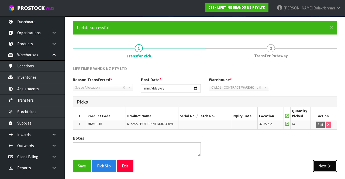
click at [322, 163] on button "Next" at bounding box center [325, 166] width 24 height 12
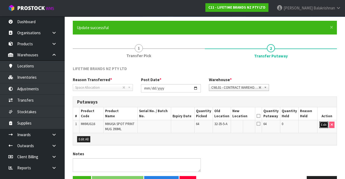
click at [321, 123] on button "Edit" at bounding box center [323, 125] width 9 height 6
click at [245, 123] on input "text" at bounding box center [240, 125] width 15 height 7
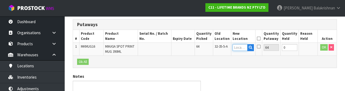
scroll to position [114, 0]
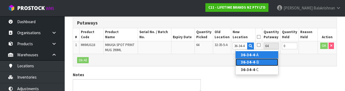
click at [261, 63] on link "36-34-4 -B" at bounding box center [257, 61] width 43 height 7
type input "36-34-4-B"
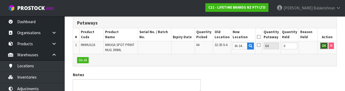
click at [322, 46] on button "OK" at bounding box center [324, 46] width 8 height 6
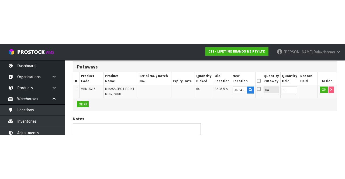
scroll to position [53, 0]
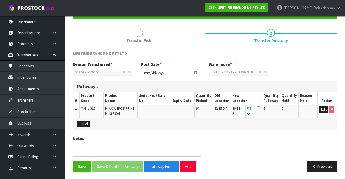
click at [266, 95] on th "Quantity Putaway" at bounding box center [271, 98] width 18 height 13
click at [260, 101] on icon at bounding box center [259, 101] width 4 height 0
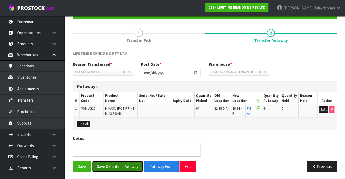
click at [118, 164] on button "Save & Confirm Putaway" at bounding box center [117, 167] width 51 height 12
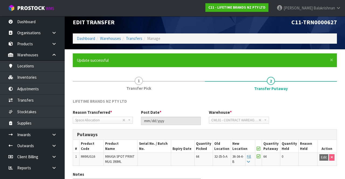
scroll to position [0, 0]
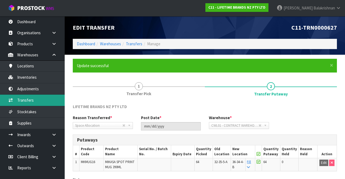
click at [21, 101] on link "Transfers" at bounding box center [32, 100] width 65 height 11
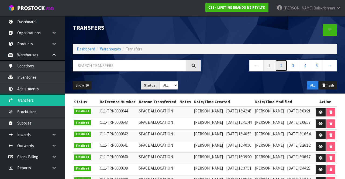
click at [280, 68] on link "2" at bounding box center [281, 66] width 12 height 12
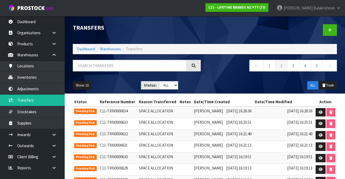
scroll to position [57, 0]
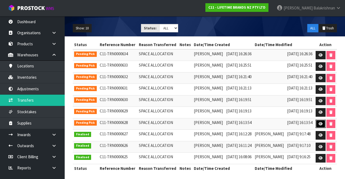
click at [319, 120] on link at bounding box center [321, 124] width 10 height 9
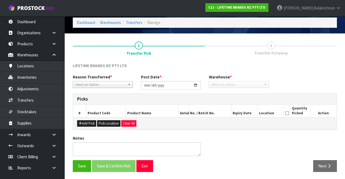
type input "[DATE]"
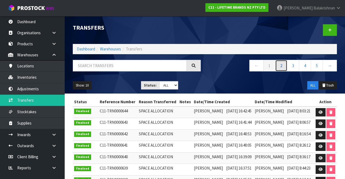
click at [284, 64] on link "2" at bounding box center [281, 66] width 12 height 12
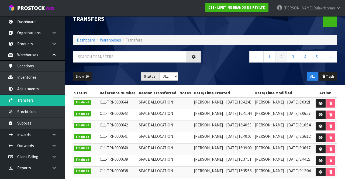
scroll to position [57, 0]
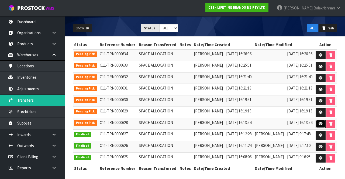
click at [321, 122] on icon at bounding box center [321, 124] width 4 height 4
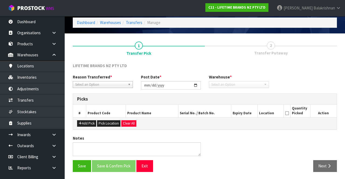
type input "[DATE]"
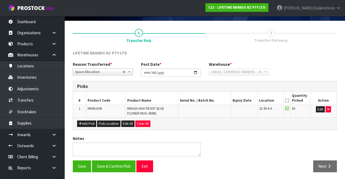
click at [288, 101] on icon at bounding box center [287, 101] width 4 height 0
click at [120, 163] on button "Save & Confirm Pick" at bounding box center [114, 166] width 44 height 12
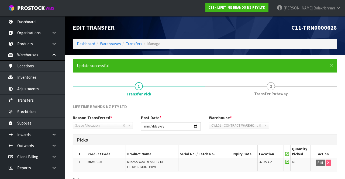
scroll to position [42, 0]
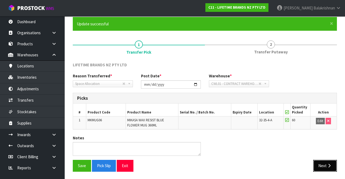
click at [327, 164] on icon "button" at bounding box center [329, 166] width 5 height 4
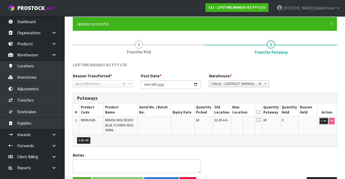
click at [322, 120] on button "Edit" at bounding box center [323, 121] width 9 height 6
click at [247, 119] on input "text" at bounding box center [240, 121] width 15 height 7
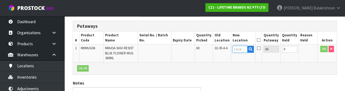
scroll to position [114, 0]
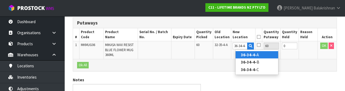
click at [259, 57] on link "36-34-4- A" at bounding box center [257, 54] width 43 height 7
type input "36-34-4-A"
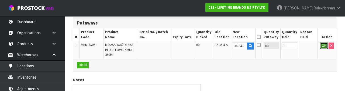
click at [321, 45] on button "OK" at bounding box center [324, 46] width 8 height 6
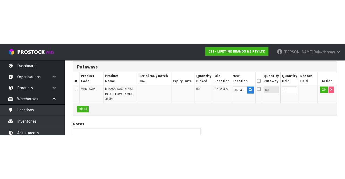
scroll to position [58, 0]
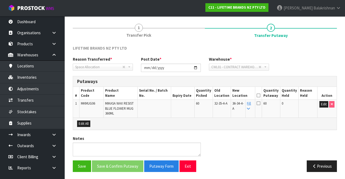
click at [260, 95] on icon at bounding box center [259, 95] width 4 height 0
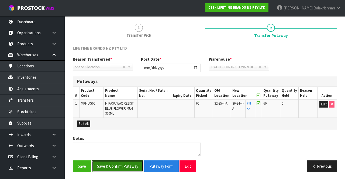
click at [122, 164] on button "Save & Confirm Putaway" at bounding box center [117, 166] width 51 height 12
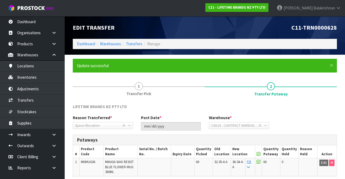
scroll to position [47, 0]
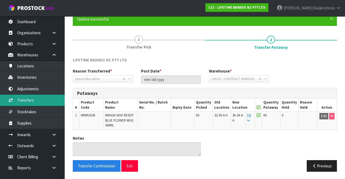
click at [16, 99] on link "Transfers" at bounding box center [32, 100] width 65 height 11
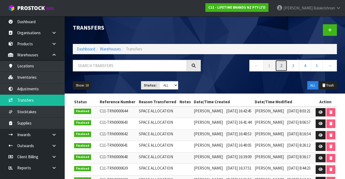
click at [286, 67] on link "2" at bounding box center [281, 66] width 12 height 12
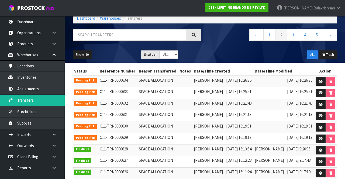
scroll to position [57, 0]
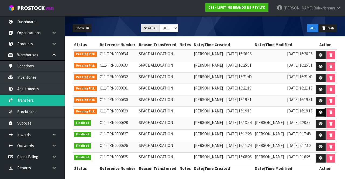
click at [319, 111] on link at bounding box center [321, 112] width 10 height 9
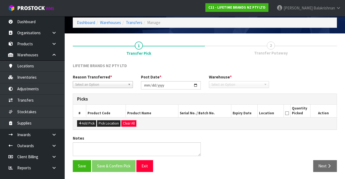
type input "[DATE]"
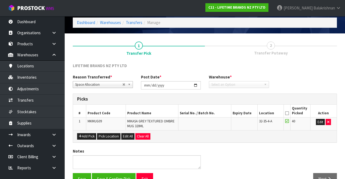
scroll to position [34, 0]
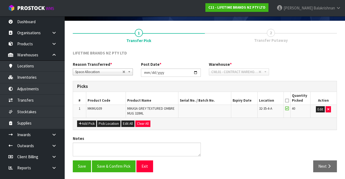
click at [288, 101] on icon at bounding box center [287, 101] width 4 height 0
click at [121, 160] on button "Save & Confirm Pick" at bounding box center [114, 166] width 44 height 12
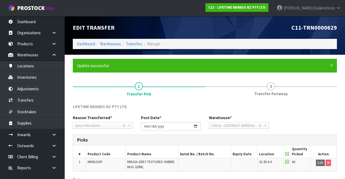
scroll to position [42, 0]
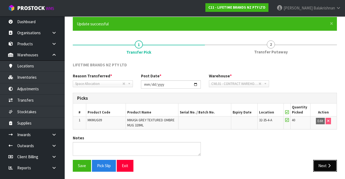
click at [327, 168] on button "Next" at bounding box center [325, 166] width 24 height 12
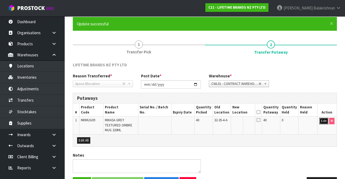
click at [321, 123] on button "Edit" at bounding box center [323, 121] width 9 height 6
click at [247, 119] on input "text" at bounding box center [240, 121] width 15 height 7
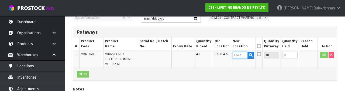
scroll to position [114, 0]
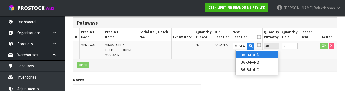
click at [262, 54] on link "36-34-4- A" at bounding box center [257, 54] width 43 height 7
type input "36-34-4-A"
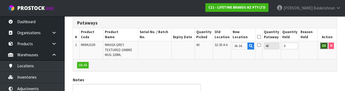
click at [321, 46] on button "OK" at bounding box center [324, 46] width 8 height 6
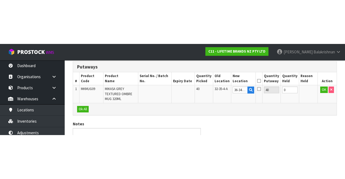
scroll to position [58, 0]
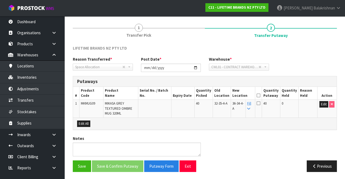
click at [260, 95] on icon at bounding box center [259, 95] width 4 height 0
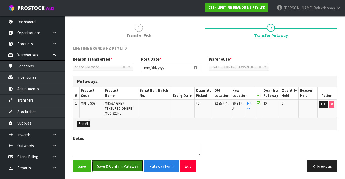
click at [124, 165] on button "Save & Confirm Putaway" at bounding box center [117, 166] width 51 height 12
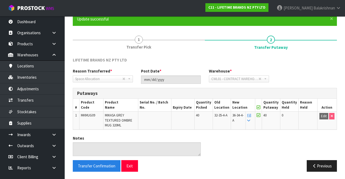
scroll to position [0, 0]
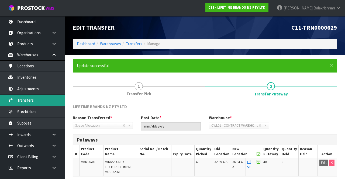
click at [15, 102] on link "Transfers" at bounding box center [32, 100] width 65 height 11
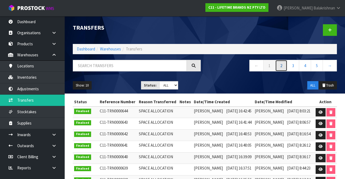
click at [285, 66] on link "2" at bounding box center [281, 66] width 12 height 12
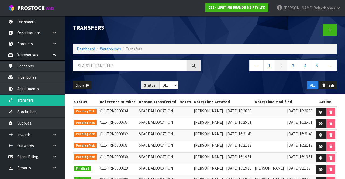
scroll to position [57, 0]
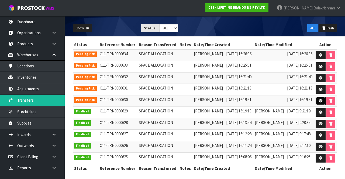
click at [319, 101] on icon at bounding box center [321, 101] width 4 height 4
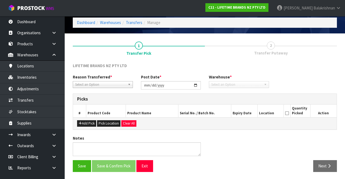
type input "[DATE]"
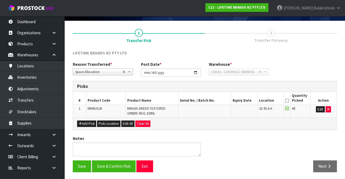
click at [288, 101] on icon at bounding box center [287, 101] width 4 height 0
click at [115, 164] on button "Save & Confirm Pick" at bounding box center [114, 166] width 44 height 12
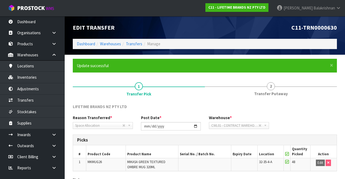
scroll to position [42, 0]
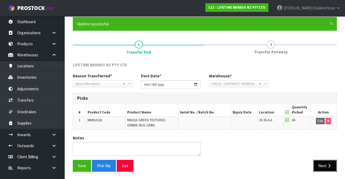
click at [327, 164] on icon "button" at bounding box center [329, 166] width 5 height 4
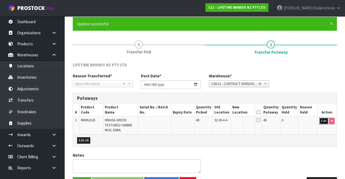
click at [321, 122] on button "Edit" at bounding box center [323, 121] width 9 height 6
click at [248, 121] on input "text" at bounding box center [240, 121] width 15 height 7
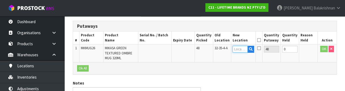
scroll to position [114, 0]
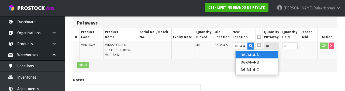
click at [262, 57] on link "36-34-4- A" at bounding box center [257, 54] width 43 height 7
type input "36-34-4-A"
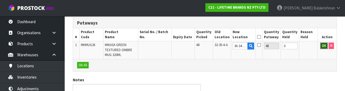
click at [322, 46] on button "OK" at bounding box center [324, 46] width 8 height 6
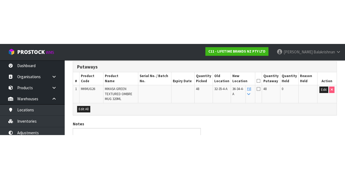
scroll to position [58, 0]
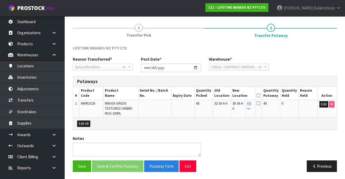
click at [260, 96] on icon at bounding box center [259, 95] width 4 height 0
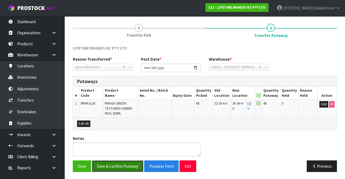
click at [126, 160] on button "Save & Confirm Putaway" at bounding box center [117, 166] width 51 height 12
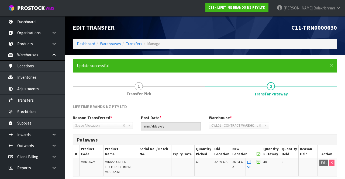
scroll to position [47, 0]
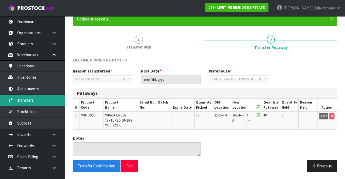
click at [39, 102] on link "Transfers" at bounding box center [32, 100] width 65 height 11
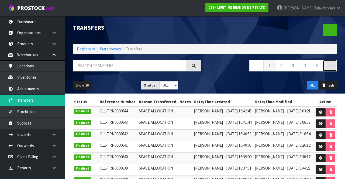
click at [329, 65] on link "→" at bounding box center [330, 66] width 14 height 12
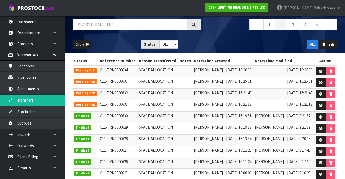
scroll to position [57, 0]
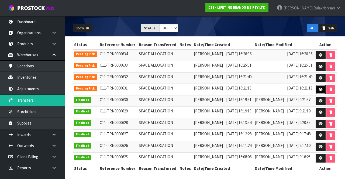
click at [319, 88] on link at bounding box center [321, 89] width 10 height 9
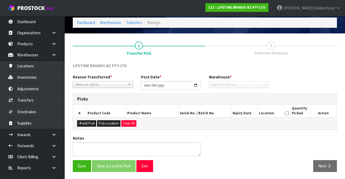
type input "[DATE]"
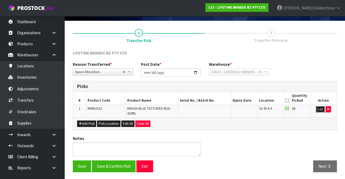
click at [322, 109] on button "Edit" at bounding box center [320, 109] width 9 height 6
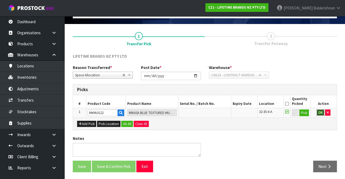
click at [319, 111] on button "OK" at bounding box center [321, 112] width 8 height 6
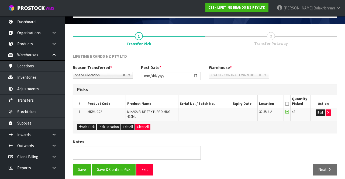
click at [288, 104] on icon at bounding box center [287, 104] width 4 height 0
click at [117, 168] on button "Save & Confirm Pick" at bounding box center [114, 170] width 44 height 12
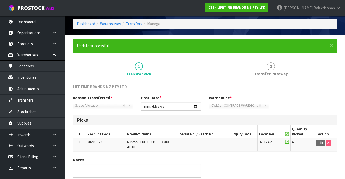
scroll to position [42, 0]
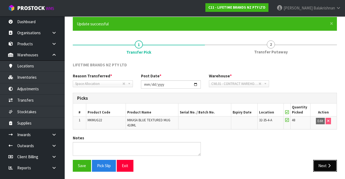
click at [326, 160] on button "Next" at bounding box center [325, 166] width 24 height 12
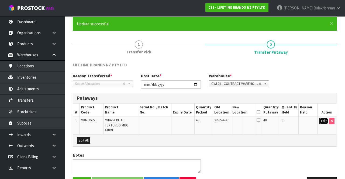
click at [321, 122] on button "Edit" at bounding box center [323, 121] width 9 height 6
click at [244, 120] on input "text" at bounding box center [240, 121] width 15 height 7
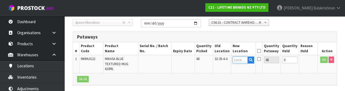
scroll to position [114, 0]
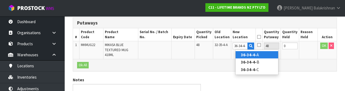
click at [262, 57] on link "36-34-4- A" at bounding box center [257, 54] width 43 height 7
type input "36-34-4-A"
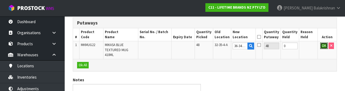
click at [322, 47] on button "OK" at bounding box center [324, 46] width 8 height 6
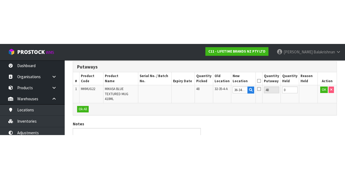
scroll to position [53, 0]
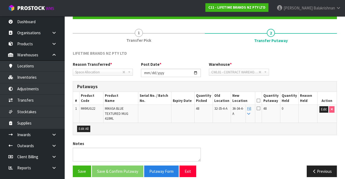
click at [260, 101] on icon at bounding box center [259, 101] width 4 height 0
click at [121, 165] on button "Save & Confirm Putaway" at bounding box center [117, 171] width 51 height 12
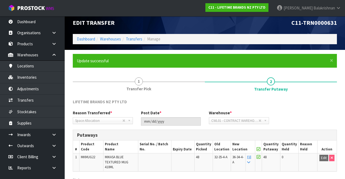
scroll to position [5, 0]
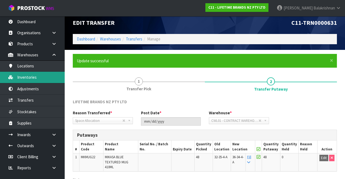
click at [20, 77] on link "Inventories" at bounding box center [32, 77] width 65 height 11
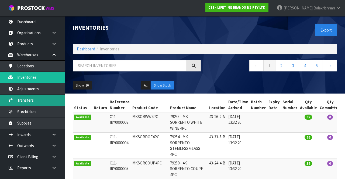
click at [15, 102] on link "Transfers" at bounding box center [32, 100] width 65 height 11
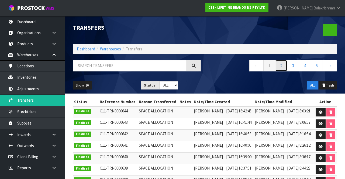
click at [286, 68] on link "2" at bounding box center [281, 66] width 12 height 12
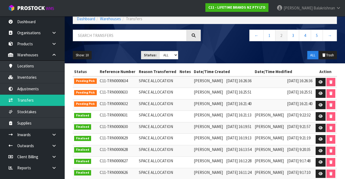
scroll to position [31, 0]
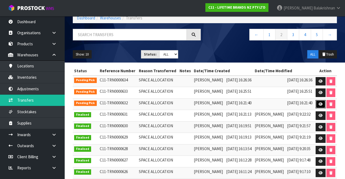
click at [319, 101] on link at bounding box center [321, 104] width 10 height 9
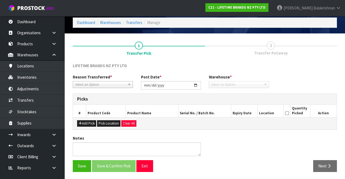
type input "[DATE]"
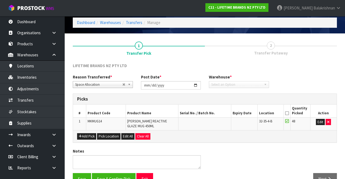
scroll to position [34, 0]
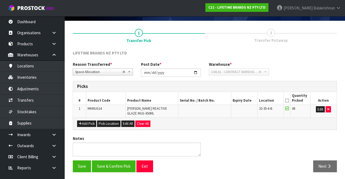
click at [274, 27] on link "2 Transfer Putaway" at bounding box center [271, 35] width 132 height 21
click at [288, 101] on icon at bounding box center [287, 101] width 4 height 0
click at [126, 166] on button "Save & Confirm Pick" at bounding box center [114, 166] width 44 height 12
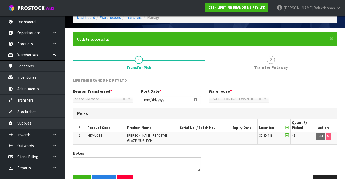
scroll to position [42, 0]
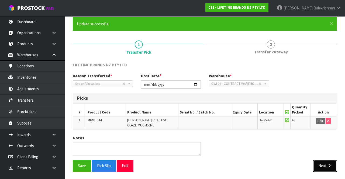
click at [324, 165] on button "Next" at bounding box center [325, 166] width 24 height 12
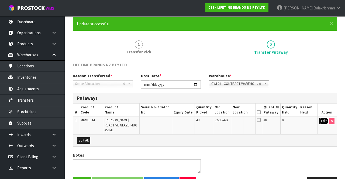
click at [325, 123] on button "Edit" at bounding box center [323, 121] width 9 height 6
click at [247, 120] on input "text" at bounding box center [240, 121] width 15 height 7
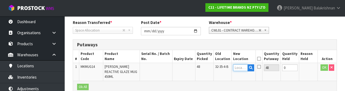
scroll to position [114, 0]
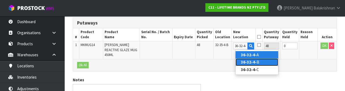
click at [262, 62] on link "36-32-4- B" at bounding box center [257, 61] width 43 height 7
type input "36-32-4-B"
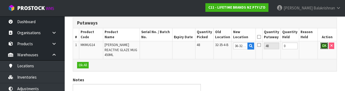
click at [321, 47] on button "OK" at bounding box center [324, 46] width 8 height 6
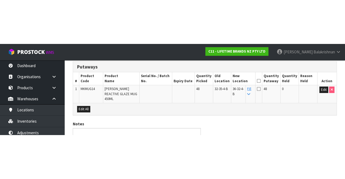
scroll to position [58, 0]
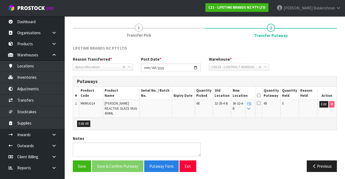
click at [261, 95] on icon at bounding box center [259, 95] width 4 height 0
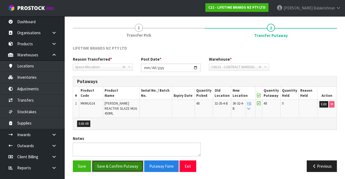
click at [127, 162] on button "Save & Confirm Putaway" at bounding box center [117, 166] width 51 height 12
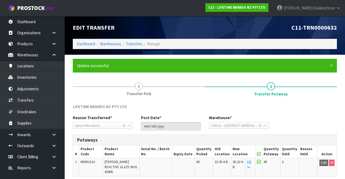
scroll to position [47, 0]
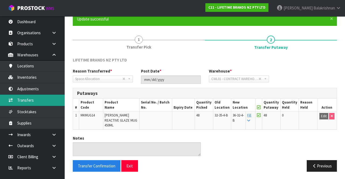
click at [17, 98] on link "Transfers" at bounding box center [32, 100] width 65 height 11
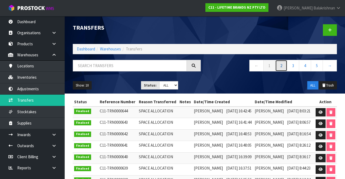
click at [278, 62] on link "2" at bounding box center [281, 66] width 12 height 12
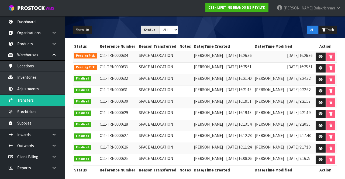
scroll to position [57, 0]
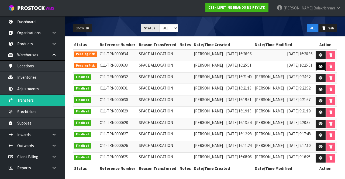
click at [319, 66] on icon at bounding box center [321, 67] width 4 height 4
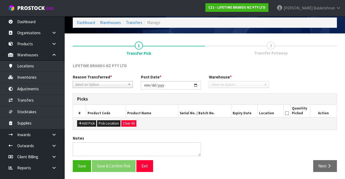
type input "[DATE]"
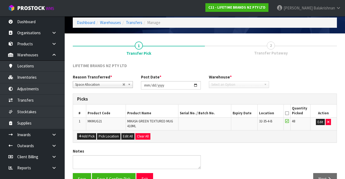
scroll to position [34, 0]
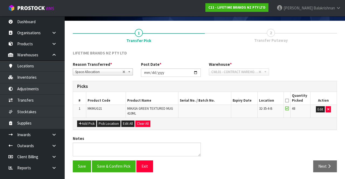
click at [288, 101] on icon at bounding box center [287, 101] width 4 height 0
click at [120, 164] on button "Save & Confirm Pick" at bounding box center [114, 166] width 44 height 12
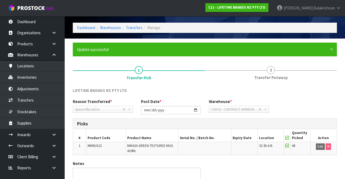
scroll to position [42, 0]
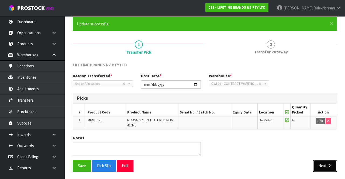
click at [326, 164] on button "Next" at bounding box center [325, 166] width 24 height 12
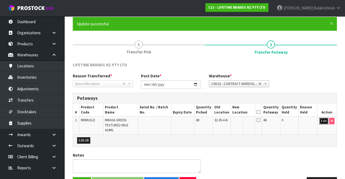
click at [324, 121] on button "Edit" at bounding box center [323, 121] width 9 height 6
click at [247, 121] on input "text" at bounding box center [240, 121] width 15 height 7
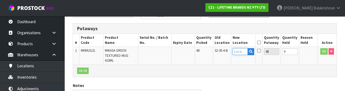
scroll to position [114, 0]
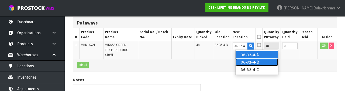
click at [261, 61] on link "36-32-4- B" at bounding box center [257, 61] width 43 height 7
type input "36-32-4-B"
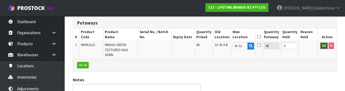
click at [323, 46] on button "OK" at bounding box center [324, 46] width 8 height 6
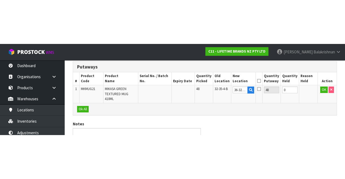
scroll to position [53, 0]
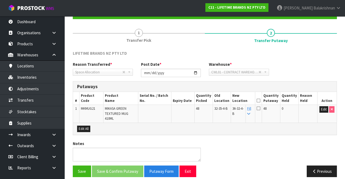
click at [260, 101] on icon at bounding box center [259, 101] width 4 height 0
click at [125, 165] on button "Save & Confirm Putaway" at bounding box center [117, 171] width 51 height 12
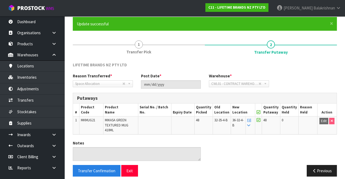
scroll to position [0, 0]
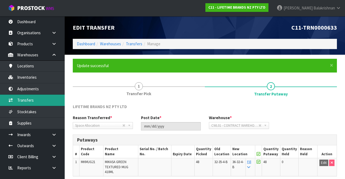
click at [13, 99] on link "Transfers" at bounding box center [32, 100] width 65 height 11
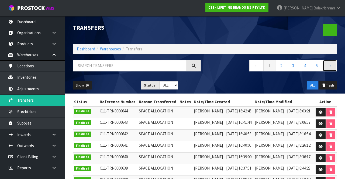
click at [329, 66] on link "→" at bounding box center [330, 66] width 14 height 12
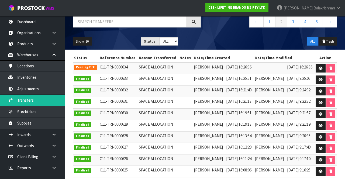
scroll to position [43, 0]
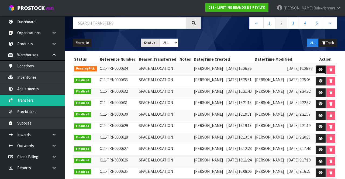
click at [319, 67] on link at bounding box center [321, 69] width 10 height 9
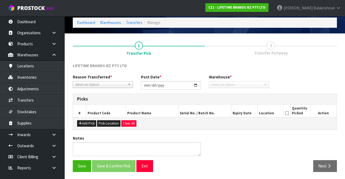
type input "[DATE]"
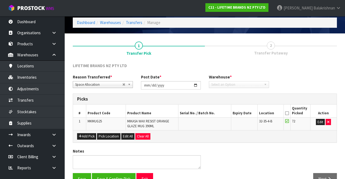
scroll to position [34, 0]
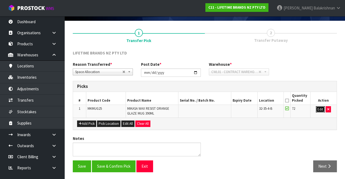
click at [320, 109] on button "Edit" at bounding box center [320, 109] width 9 height 6
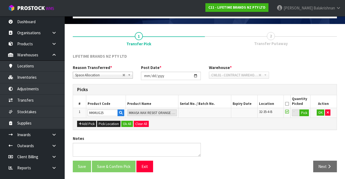
click at [288, 104] on icon at bounding box center [287, 104] width 4 height 0
click at [125, 123] on button "Ok All" at bounding box center [127, 124] width 12 height 6
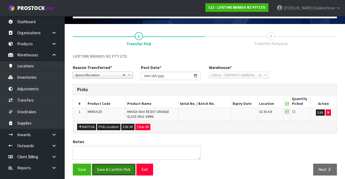
click at [118, 169] on button "Save & Confirm Pick" at bounding box center [114, 170] width 44 height 12
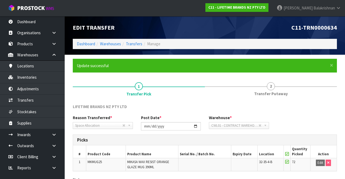
scroll to position [42, 0]
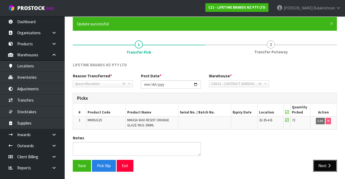
click at [325, 167] on button "Next" at bounding box center [325, 166] width 24 height 12
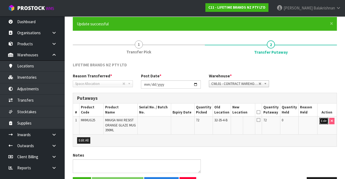
click at [323, 121] on button "Edit" at bounding box center [323, 121] width 9 height 6
click at [246, 120] on input "text" at bounding box center [240, 121] width 15 height 7
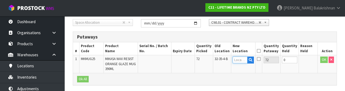
scroll to position [114, 0]
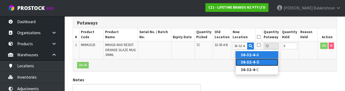
click at [262, 61] on link "36-32-4- B" at bounding box center [257, 61] width 43 height 7
type input "36-32-4-B"
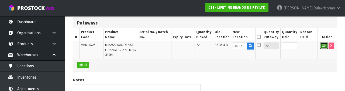
click at [322, 47] on button "OK" at bounding box center [324, 46] width 8 height 6
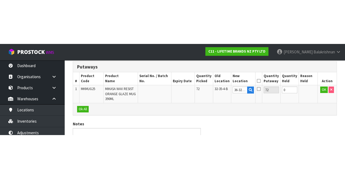
scroll to position [58, 0]
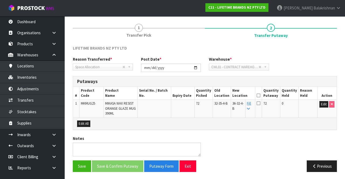
click at [260, 95] on icon at bounding box center [259, 95] width 4 height 0
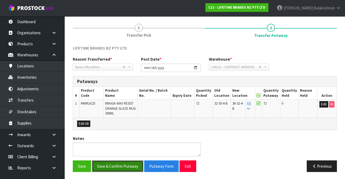
click at [115, 167] on button "Save & Confirm Putaway" at bounding box center [117, 166] width 51 height 12
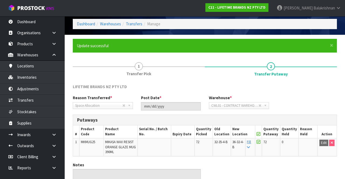
scroll to position [0, 0]
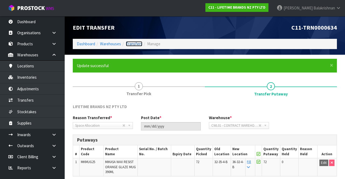
click at [134, 44] on link "Transfers" at bounding box center [134, 43] width 16 height 5
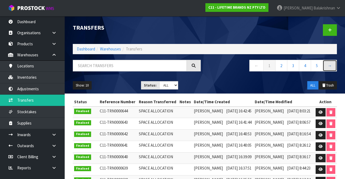
click at [330, 64] on link "→" at bounding box center [330, 66] width 14 height 12
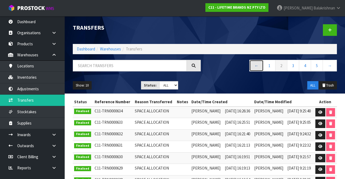
click at [256, 67] on link "←" at bounding box center [256, 66] width 14 height 12
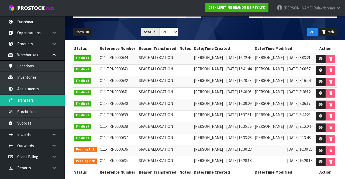
scroll to position [57, 0]
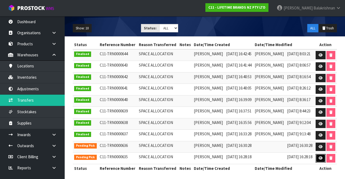
click at [319, 154] on link at bounding box center [321, 158] width 10 height 9
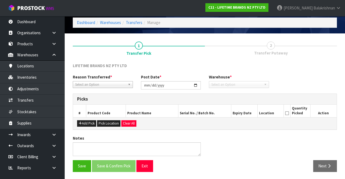
type input "[DATE]"
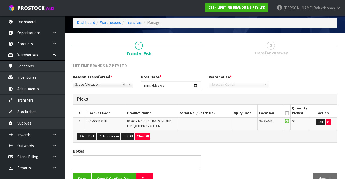
scroll to position [34, 0]
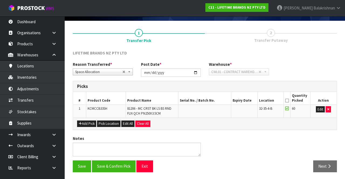
click at [288, 101] on icon at bounding box center [287, 101] width 4 height 0
click at [117, 165] on button "Save & Confirm Pick" at bounding box center [114, 166] width 44 height 12
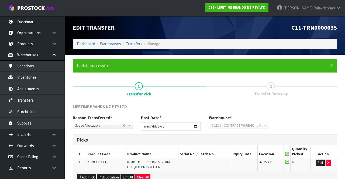
scroll to position [42, 0]
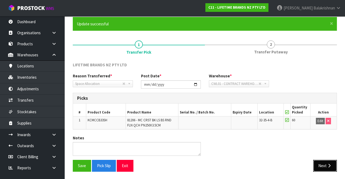
click at [326, 165] on button "Next" at bounding box center [325, 166] width 24 height 12
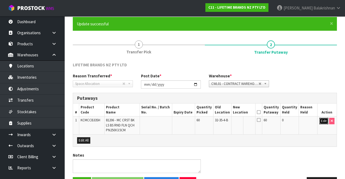
click at [320, 119] on button "Edit" at bounding box center [323, 121] width 9 height 6
click at [246, 120] on input "text" at bounding box center [240, 121] width 15 height 7
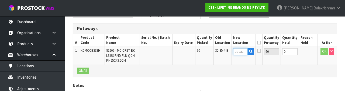
scroll to position [114, 0]
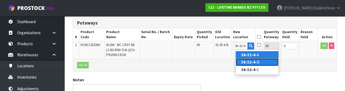
click at [258, 62] on link "36-32-4- B" at bounding box center [257, 61] width 43 height 7
type input "36-32-4-B"
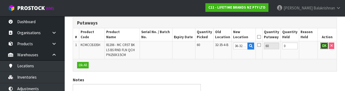
click at [322, 48] on button "OK" at bounding box center [324, 46] width 8 height 6
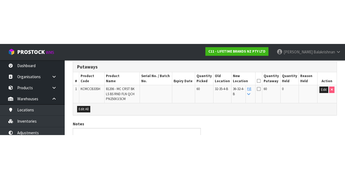
scroll to position [58, 0]
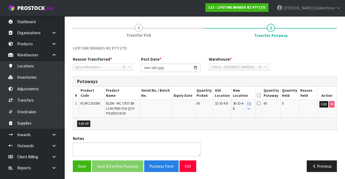
click at [261, 95] on icon at bounding box center [259, 95] width 4 height 0
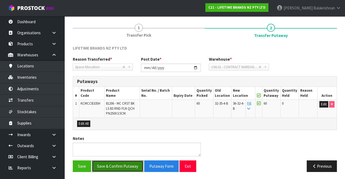
click at [125, 165] on button "Save & Confirm Putaway" at bounding box center [117, 166] width 51 height 12
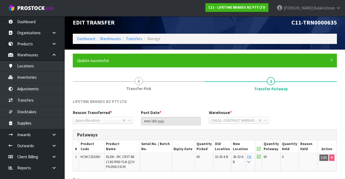
scroll to position [0, 0]
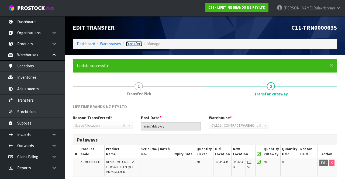
click at [136, 44] on link "Transfers" at bounding box center [134, 43] width 16 height 5
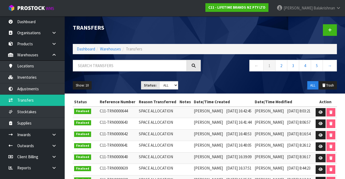
scroll to position [57, 0]
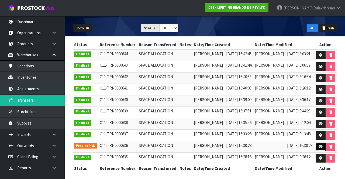
click at [317, 144] on link at bounding box center [321, 147] width 10 height 9
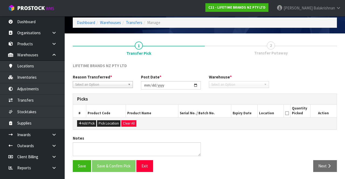
type input "[DATE]"
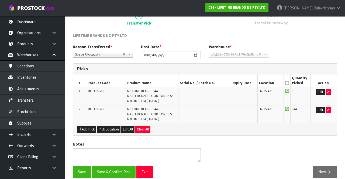
scroll to position [57, 0]
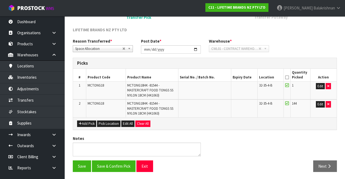
click at [288, 77] on icon at bounding box center [287, 77] width 4 height 0
click at [121, 163] on button "Save & Confirm Pick" at bounding box center [114, 166] width 44 height 12
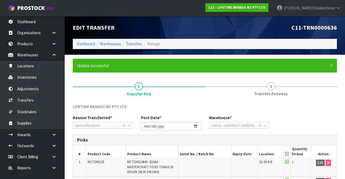
scroll to position [65, 0]
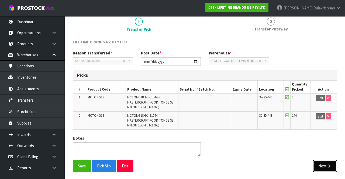
click at [326, 164] on button "Next" at bounding box center [325, 166] width 24 height 12
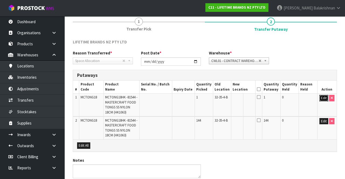
click at [323, 99] on button "Edit" at bounding box center [323, 98] width 9 height 6
click at [246, 96] on input "text" at bounding box center [240, 98] width 15 height 7
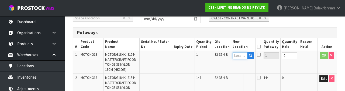
scroll to position [114, 0]
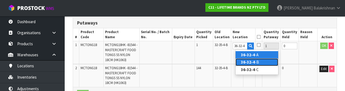
click at [262, 63] on link "36-32-4 -B" at bounding box center [257, 61] width 43 height 7
type input "36-32-4-B"
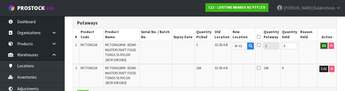
click at [323, 48] on button "OK" at bounding box center [324, 46] width 8 height 6
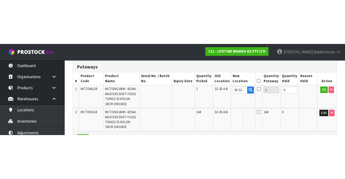
scroll to position [87, 0]
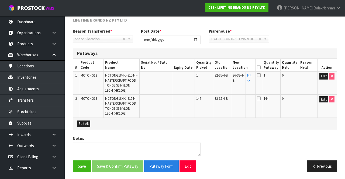
click at [251, 75] on link "Fill" at bounding box center [249, 77] width 4 height 9
click at [261, 67] on icon at bounding box center [259, 67] width 4 height 0
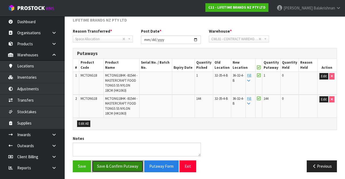
click at [126, 167] on button "Save & Confirm Putaway" at bounding box center [117, 166] width 51 height 12
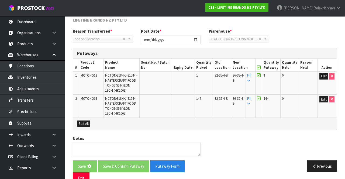
scroll to position [0, 0]
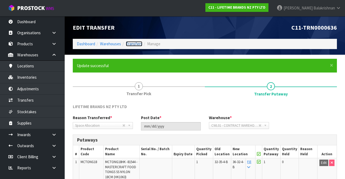
click at [139, 42] on link "Transfers" at bounding box center [134, 43] width 16 height 5
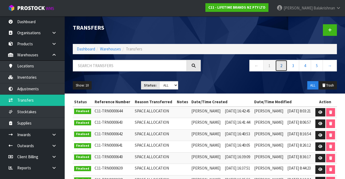
click at [282, 67] on link "2" at bounding box center [281, 66] width 12 height 12
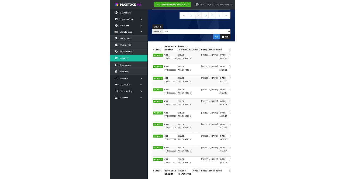
scroll to position [57, 0]
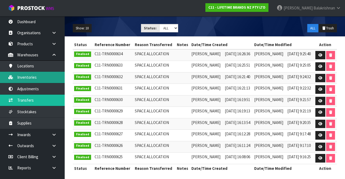
click at [22, 79] on link "Inventories" at bounding box center [32, 77] width 65 height 11
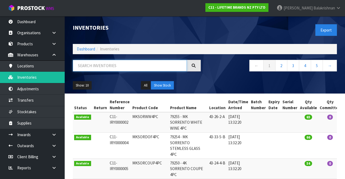
click at [141, 63] on input "text" at bounding box center [130, 66] width 114 height 12
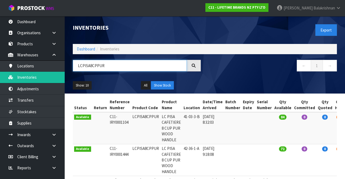
type input "LCPISA8CPPUR"
copy td "LCPISA8CPPUR"
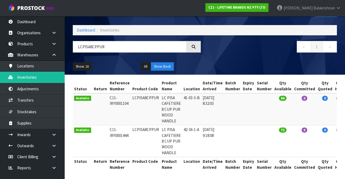
scroll to position [19, 0]
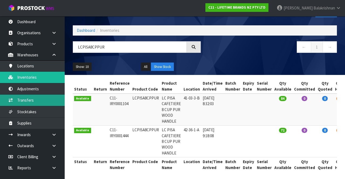
click at [20, 97] on link "Transfers" at bounding box center [32, 100] width 65 height 11
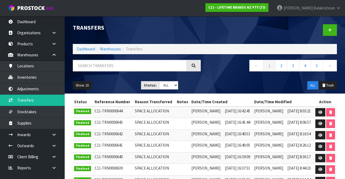
click at [329, 40] on div at bounding box center [273, 30] width 136 height 28
click at [334, 33] on link at bounding box center [330, 30] width 14 height 12
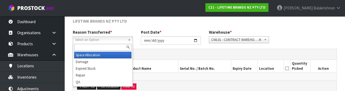
scroll to position [64, 0]
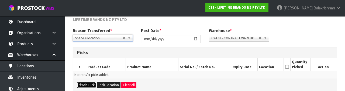
click at [88, 84] on button "Add Pick" at bounding box center [86, 85] width 19 height 6
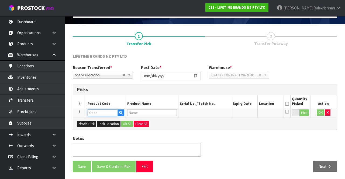
click at [109, 111] on input "text" at bounding box center [103, 112] width 30 height 7
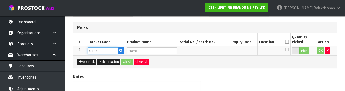
scroll to position [94, 0]
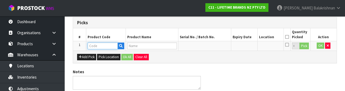
type input "LCPISA8CPPUR"
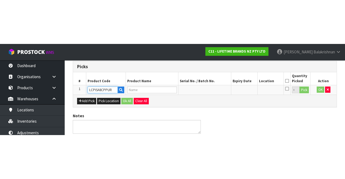
scroll to position [31, 0]
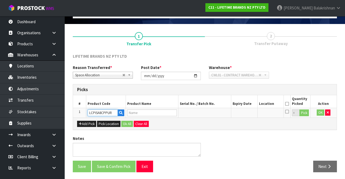
type input "LC PISA CAFETIERE 8 CUP PUR WOOD HANDLE"
type input "LCPISA8CPPUR"
click at [305, 113] on button "Pick" at bounding box center [303, 112] width 9 height 7
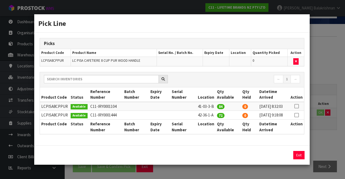
click at [298, 115] on icon at bounding box center [296, 115] width 4 height 0
click at [260, 159] on input "72" at bounding box center [257, 155] width 26 height 8
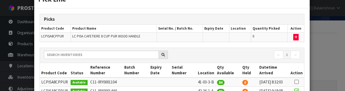
scroll to position [86, 0]
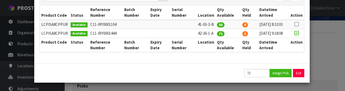
click at [298, 84] on div "Pick Line Picks Product Code Product Name Serial No. / Batch No. Expiry Date Lo…" at bounding box center [172, 45] width 345 height 91
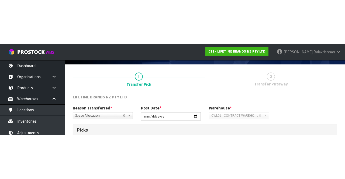
scroll to position [31, 0]
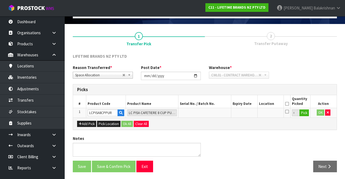
click at [221, 118] on div "Add Pick Pick Location Ok All Clear All" at bounding box center [205, 123] width 264 height 12
click at [308, 112] on button "Pick" at bounding box center [303, 112] width 9 height 7
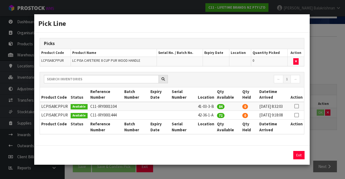
click at [297, 115] on icon at bounding box center [296, 115] width 4 height 0
click at [260, 159] on input "72" at bounding box center [257, 155] width 26 height 8
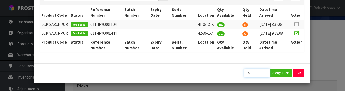
scroll to position [86, 0]
type input "7"
type input "6"
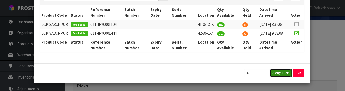
click at [280, 77] on button "Assign Pick" at bounding box center [280, 73] width 22 height 8
type input "6"
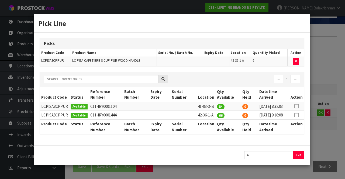
scroll to position [0, 0]
click at [302, 159] on button "Exit" at bounding box center [298, 155] width 11 height 8
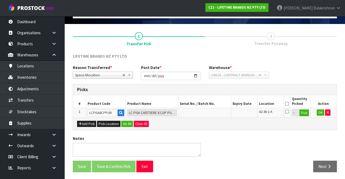
click at [288, 104] on icon at bounding box center [287, 104] width 4 height 0
click at [126, 125] on button "Ok All" at bounding box center [127, 124] width 12 height 6
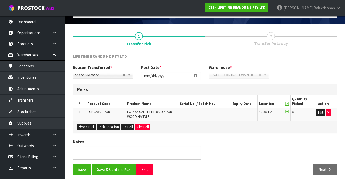
scroll to position [34, 0]
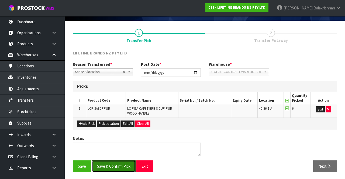
click at [106, 167] on button "Save & Confirm Pick" at bounding box center [114, 166] width 44 height 12
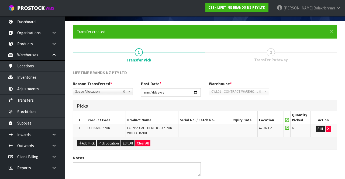
scroll to position [0, 0]
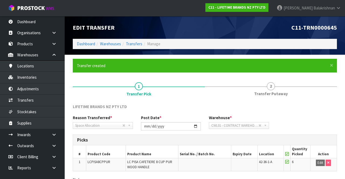
scroll to position [42, 0]
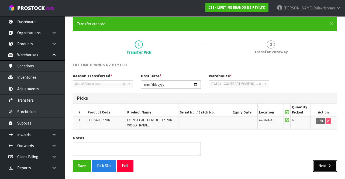
click at [327, 164] on icon "button" at bounding box center [329, 166] width 5 height 4
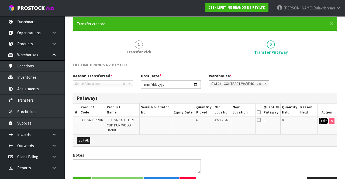
click at [322, 120] on button "Edit" at bounding box center [323, 121] width 9 height 6
click at [245, 122] on input "text" at bounding box center [240, 121] width 15 height 7
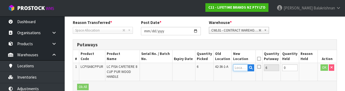
scroll to position [114, 0]
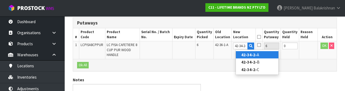
click at [253, 57] on link "42-34-2- A" at bounding box center [257, 54] width 43 height 7
type input "42-34-2-A"
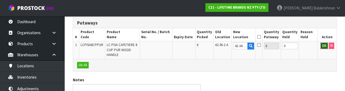
click at [322, 45] on button "OK" at bounding box center [324, 46] width 8 height 6
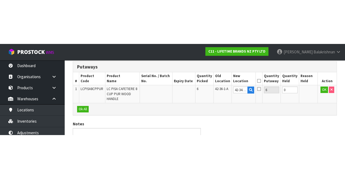
scroll to position [58, 0]
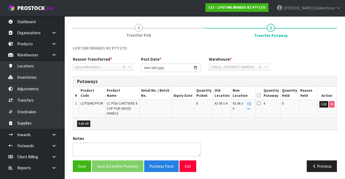
click at [261, 96] on icon at bounding box center [259, 95] width 4 height 0
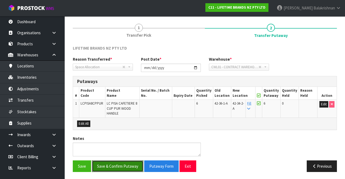
click at [125, 167] on button "Save & Confirm Putaway" at bounding box center [117, 166] width 51 height 12
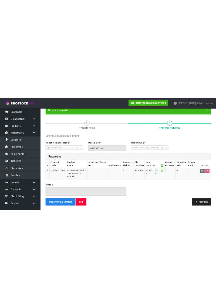
scroll to position [0, 0]
